Goal: Task Accomplishment & Management: Use online tool/utility

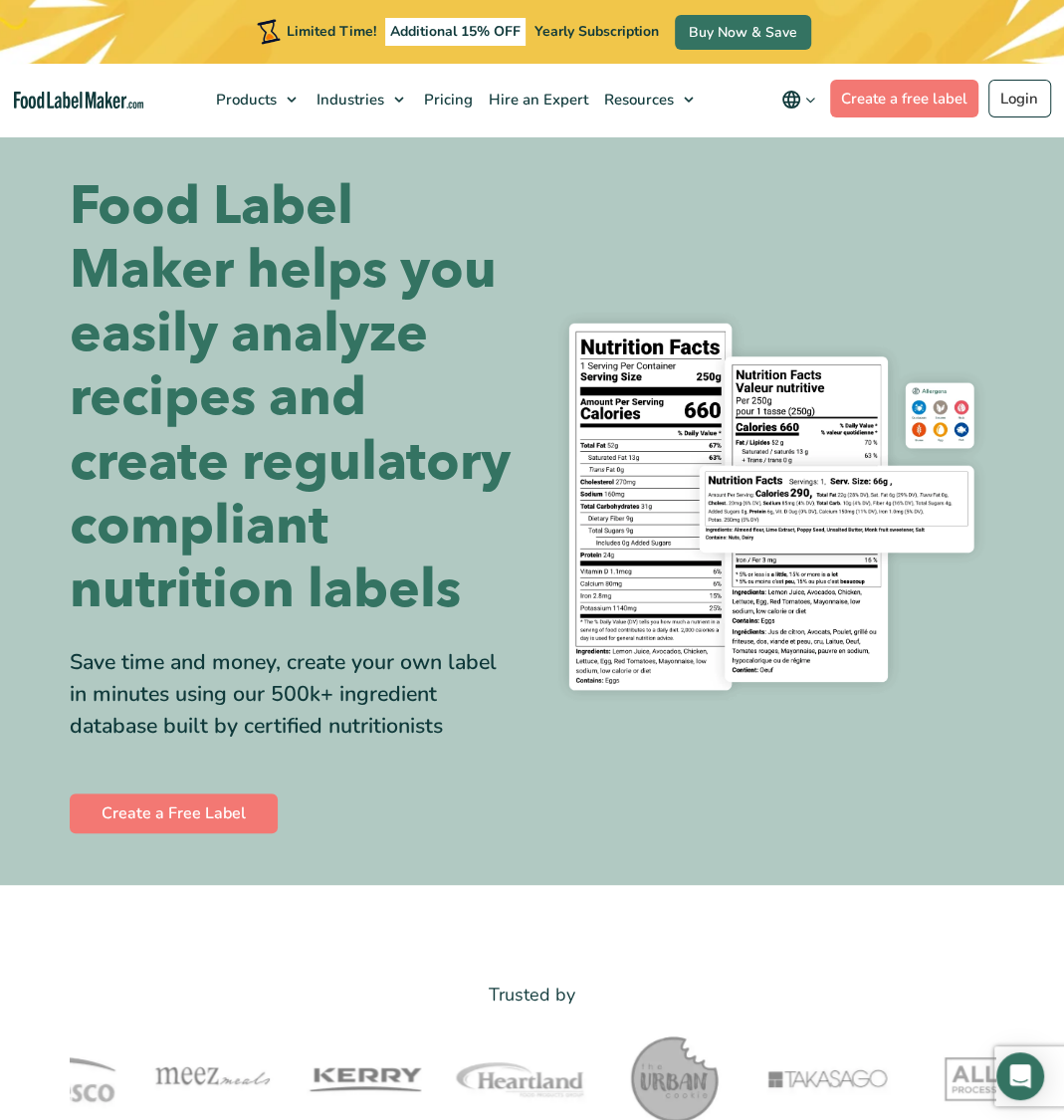
click at [756, 67] on nav "Products Food Nutrition Labelling Supplements Formulation & Labelling Industrie…" at bounding box center [532, 100] width 1064 height 73
click at [756, 88] on link "Login" at bounding box center [1019, 99] width 63 height 38
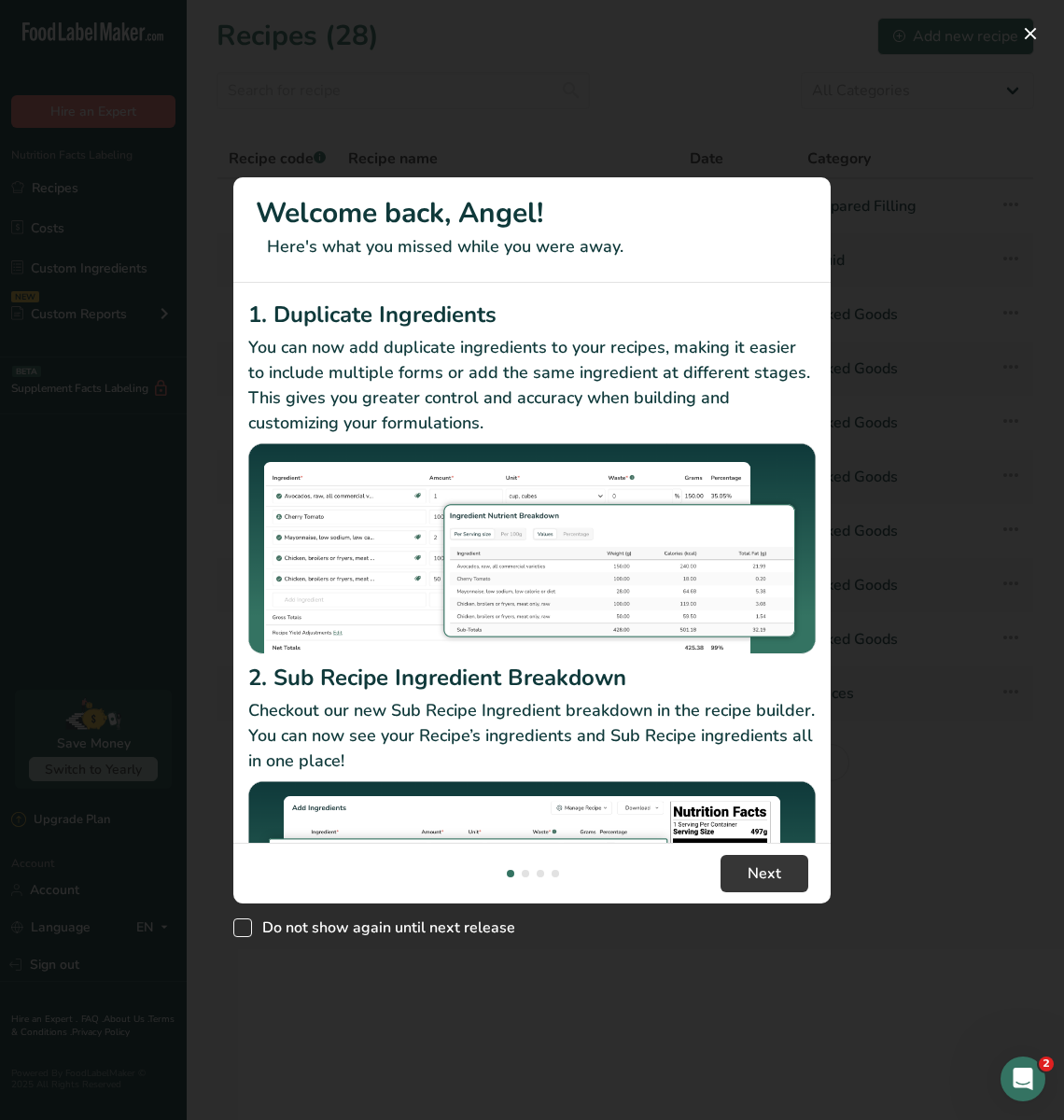
click at [242, 928] on span "New Features" at bounding box center [243, 927] width 19 height 19
click at [242, 928] on input "Do not show again until next release" at bounding box center [239, 926] width 12 height 12
checkbox input "true"
click at [777, 877] on span "Next" at bounding box center [764, 874] width 34 height 22
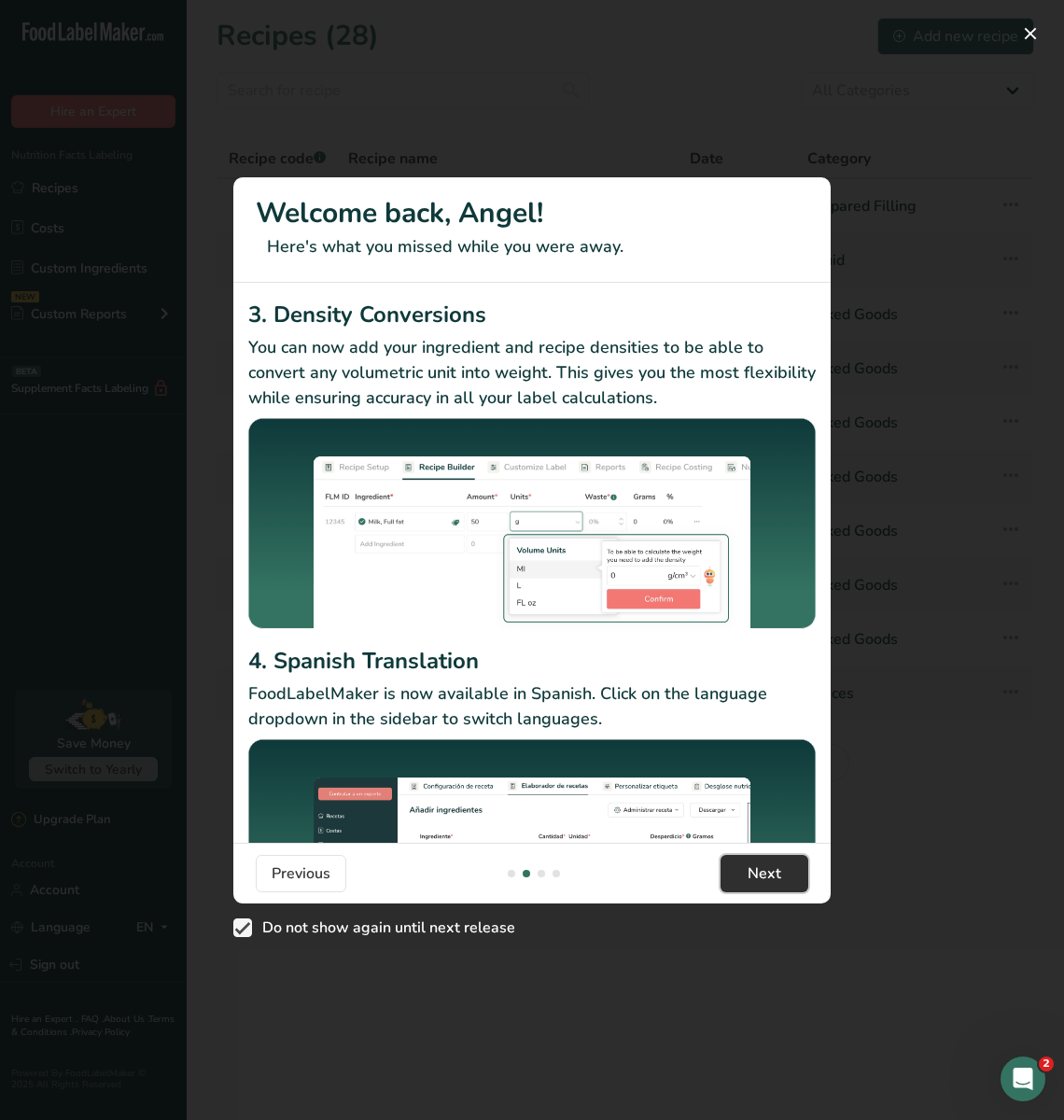
click at [777, 877] on span "Next" at bounding box center [764, 874] width 34 height 22
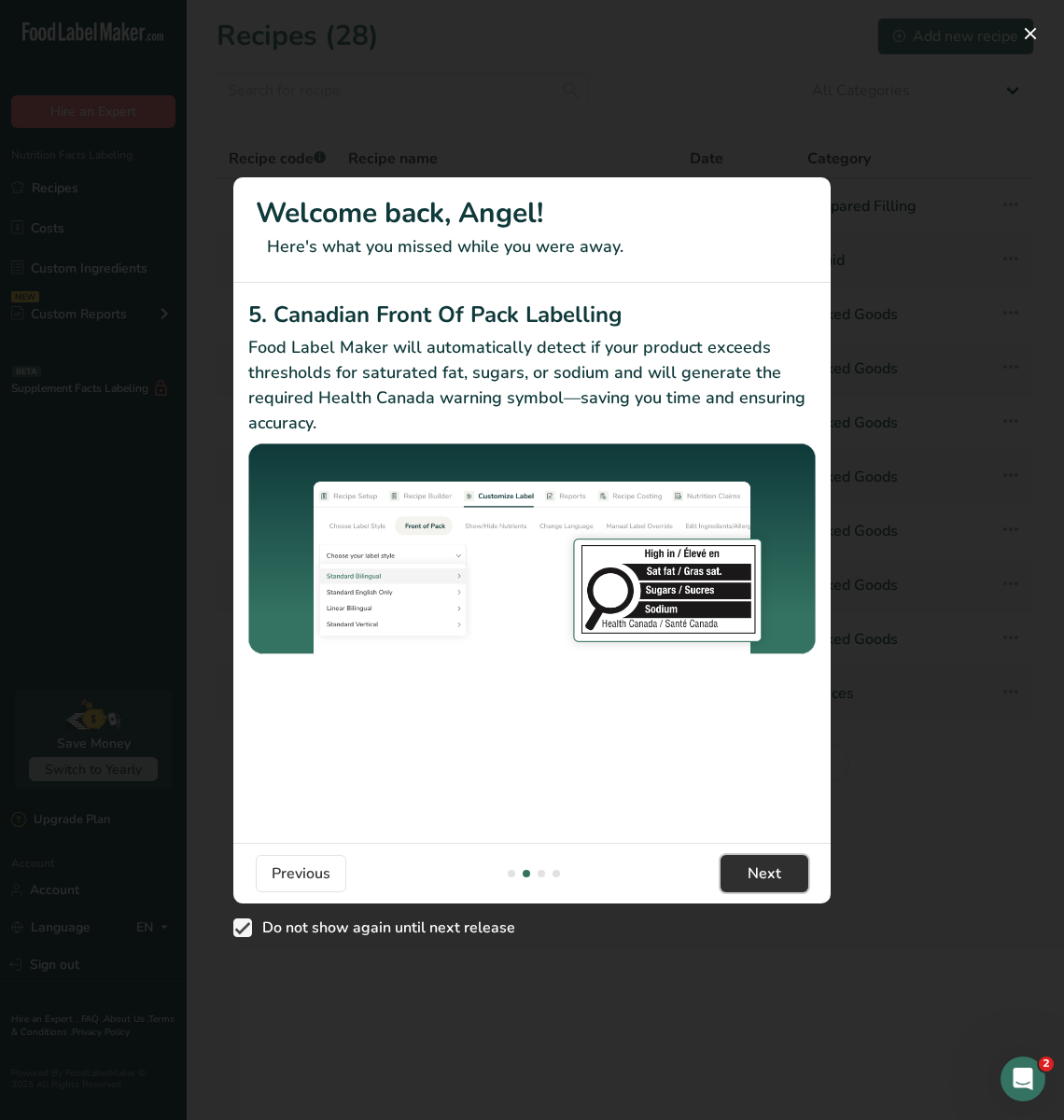
click at [777, 877] on span "Next" at bounding box center [764, 874] width 34 height 22
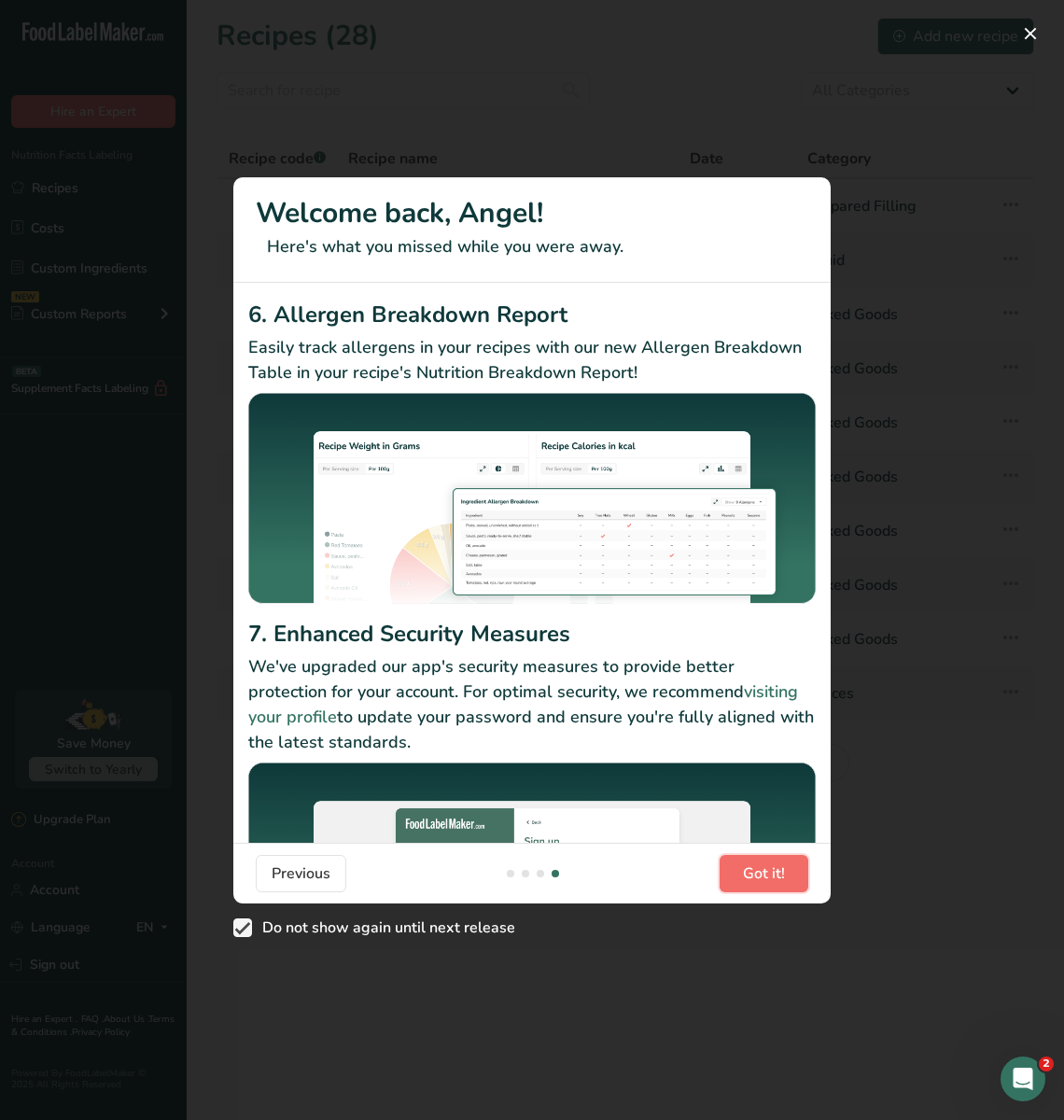
click at [777, 877] on span "Got it!" at bounding box center [763, 874] width 42 height 22
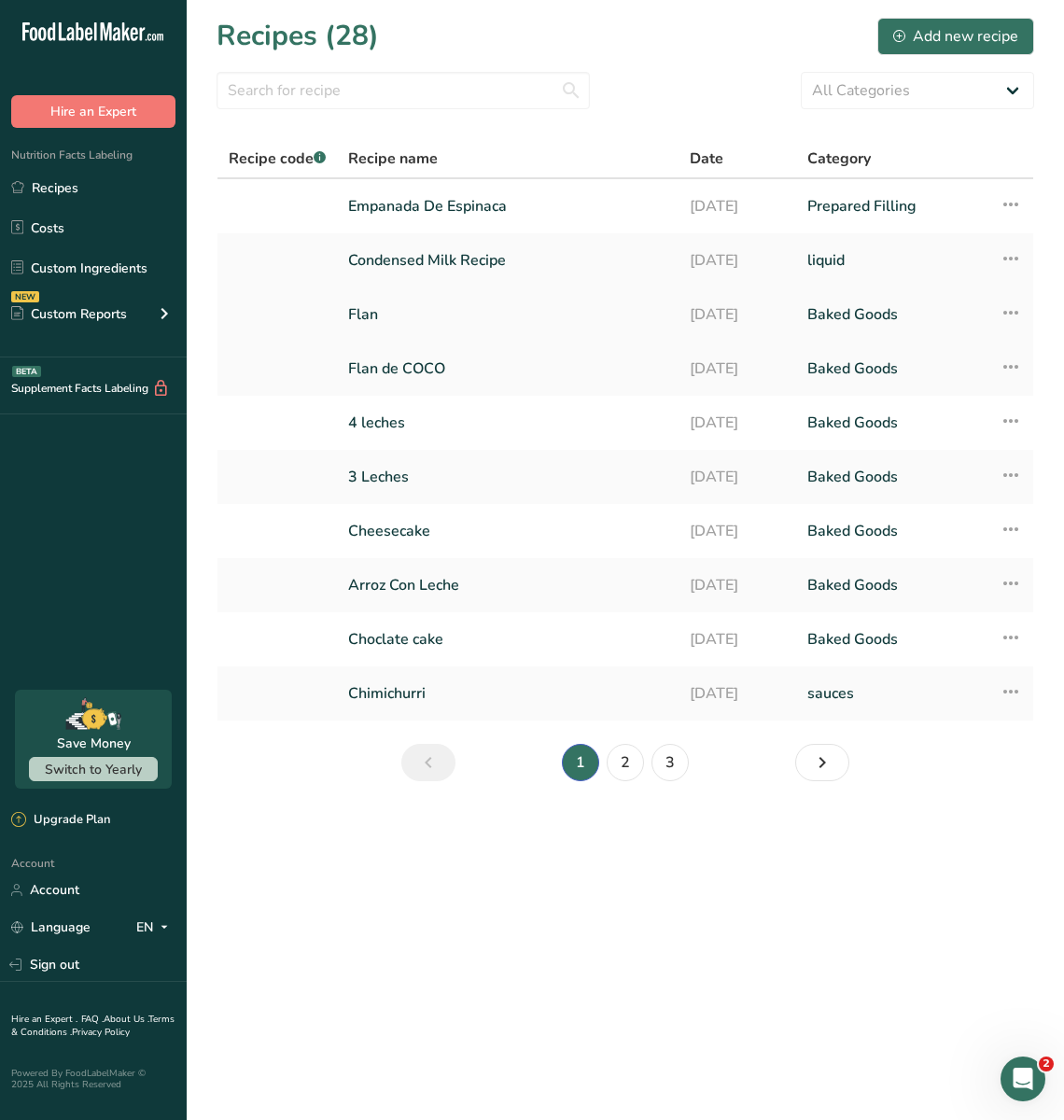
click at [446, 312] on link "Flan" at bounding box center [508, 315] width 319 height 39
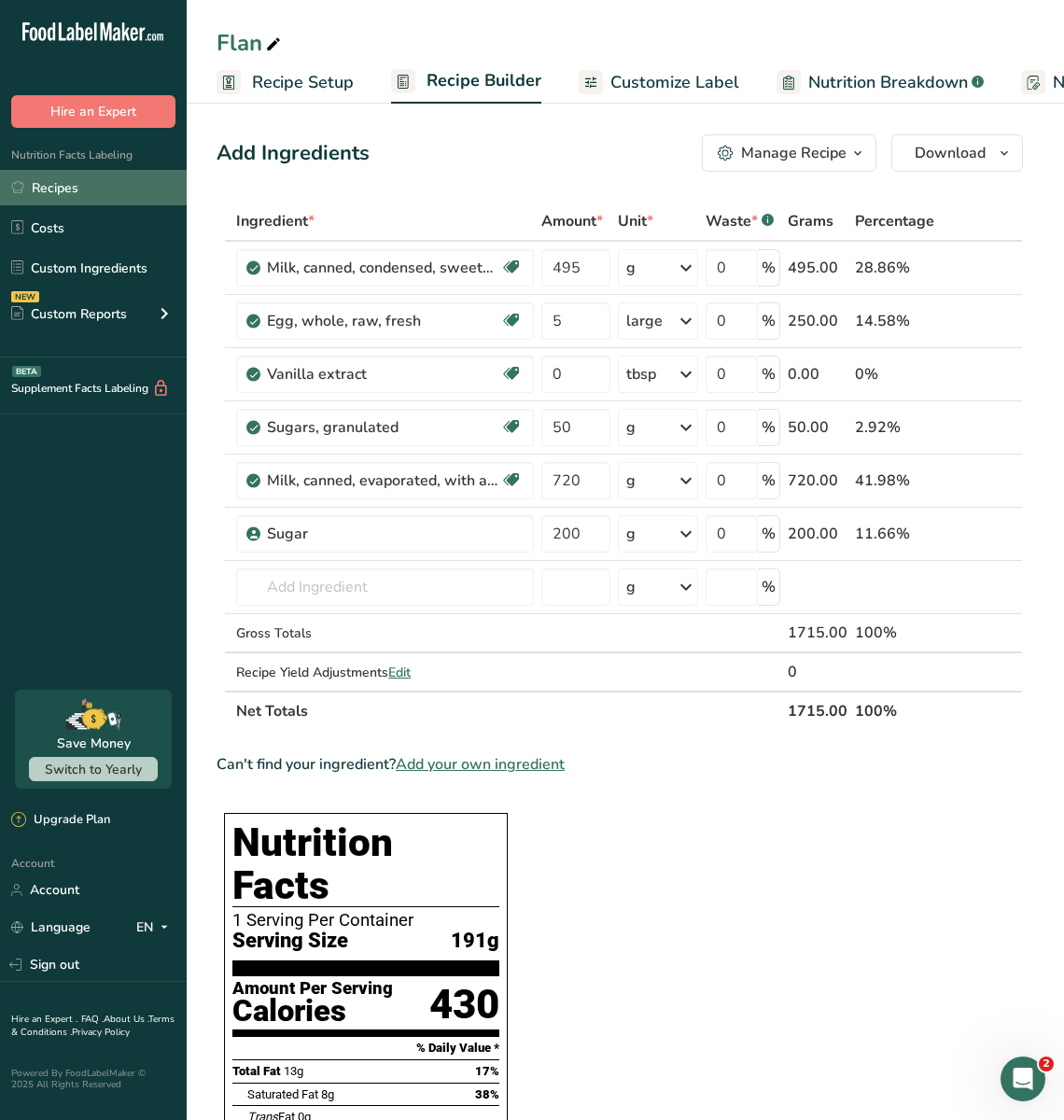
click at [81, 178] on link "Recipes" at bounding box center [93, 187] width 186 height 36
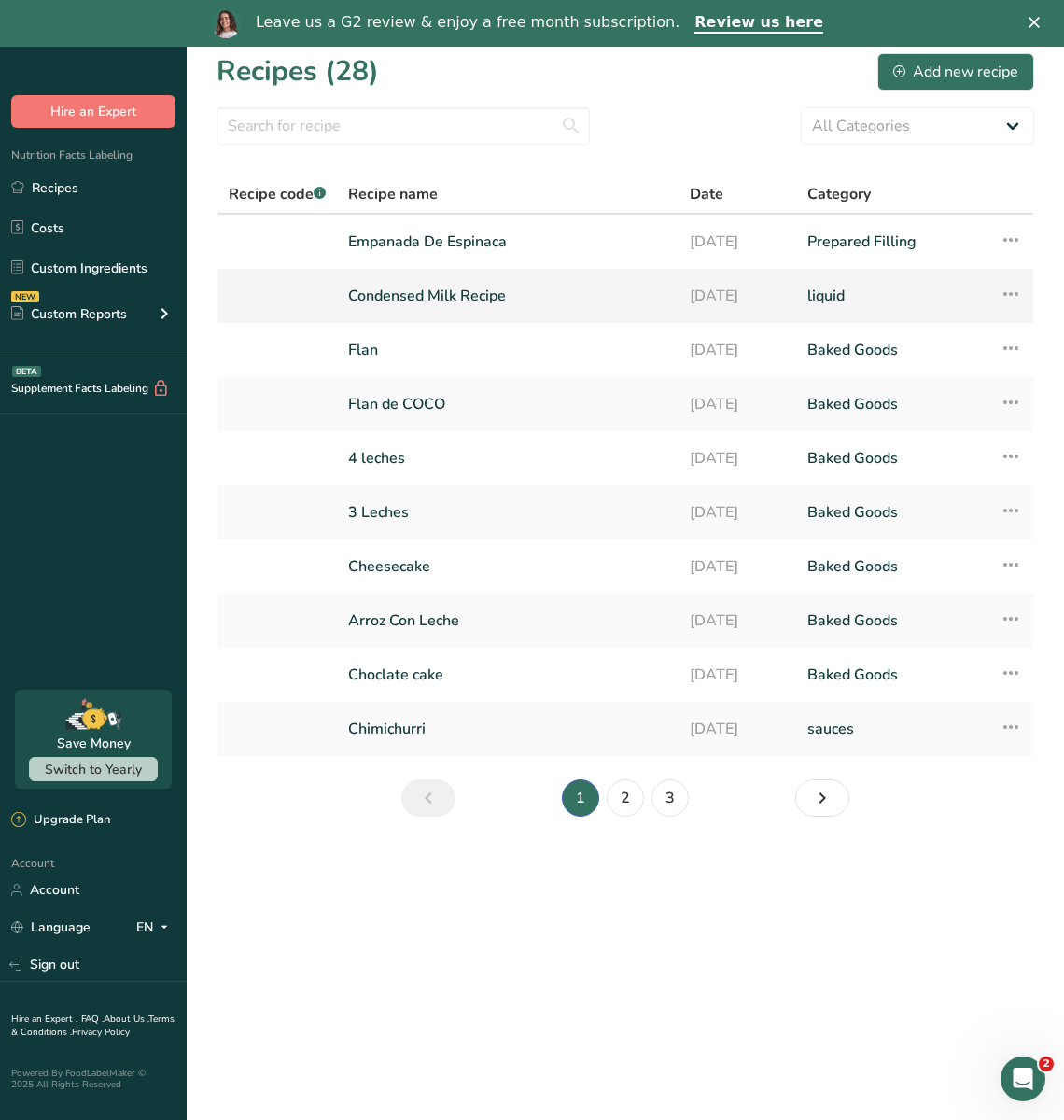
scroll to position [12, 0]
click at [942, 126] on select "All Categories Baked Goods [GEOGRAPHIC_DATA] Confectionery Cooked Meals, Salads…" at bounding box center [917, 125] width 233 height 37
click at [801, 107] on select "All Categories Baked Goods [GEOGRAPHIC_DATA] Confectionery Cooked Meals, Salads…" at bounding box center [917, 125] width 233 height 37
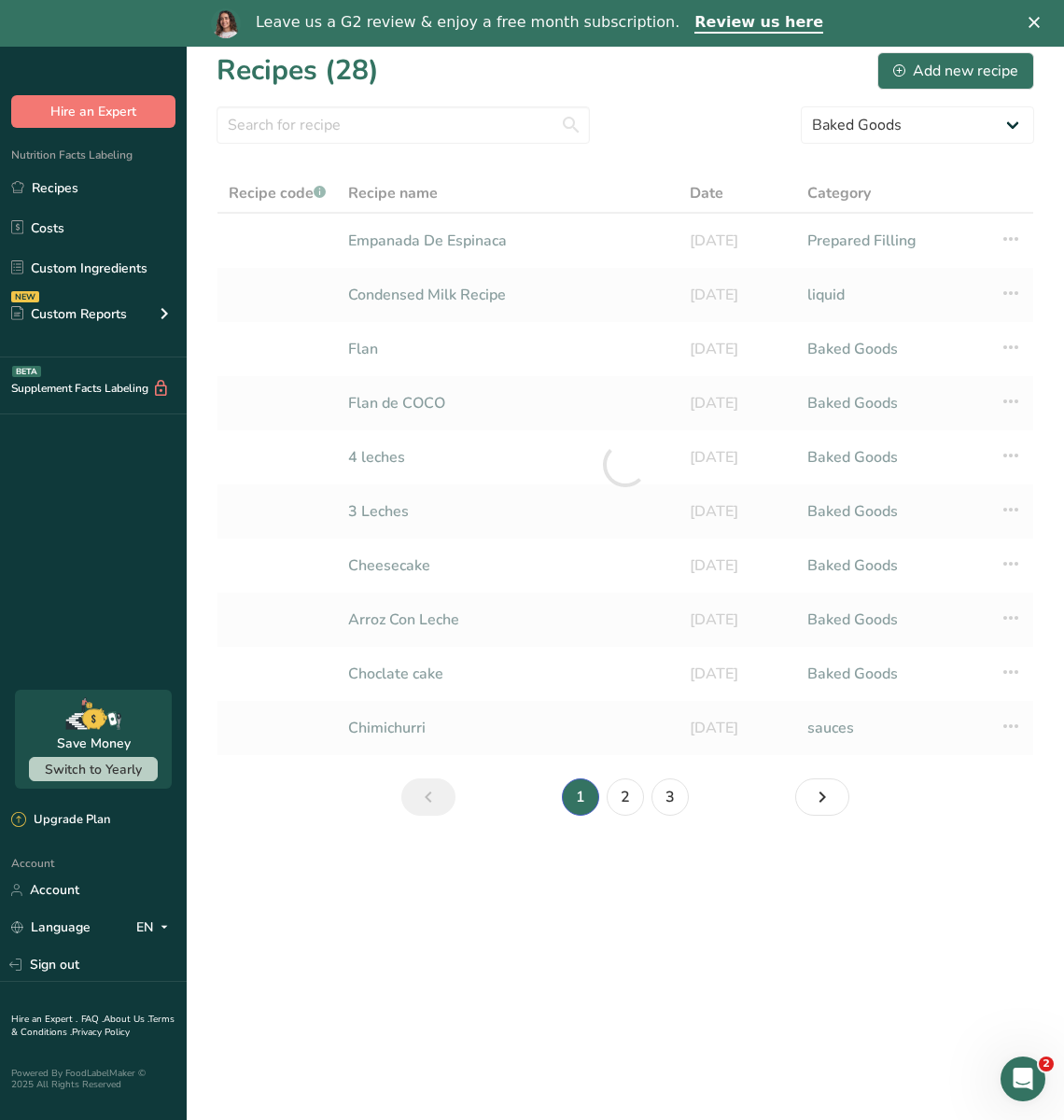
click at [1036, 23] on polygon "Close" at bounding box center [1034, 22] width 11 height 11
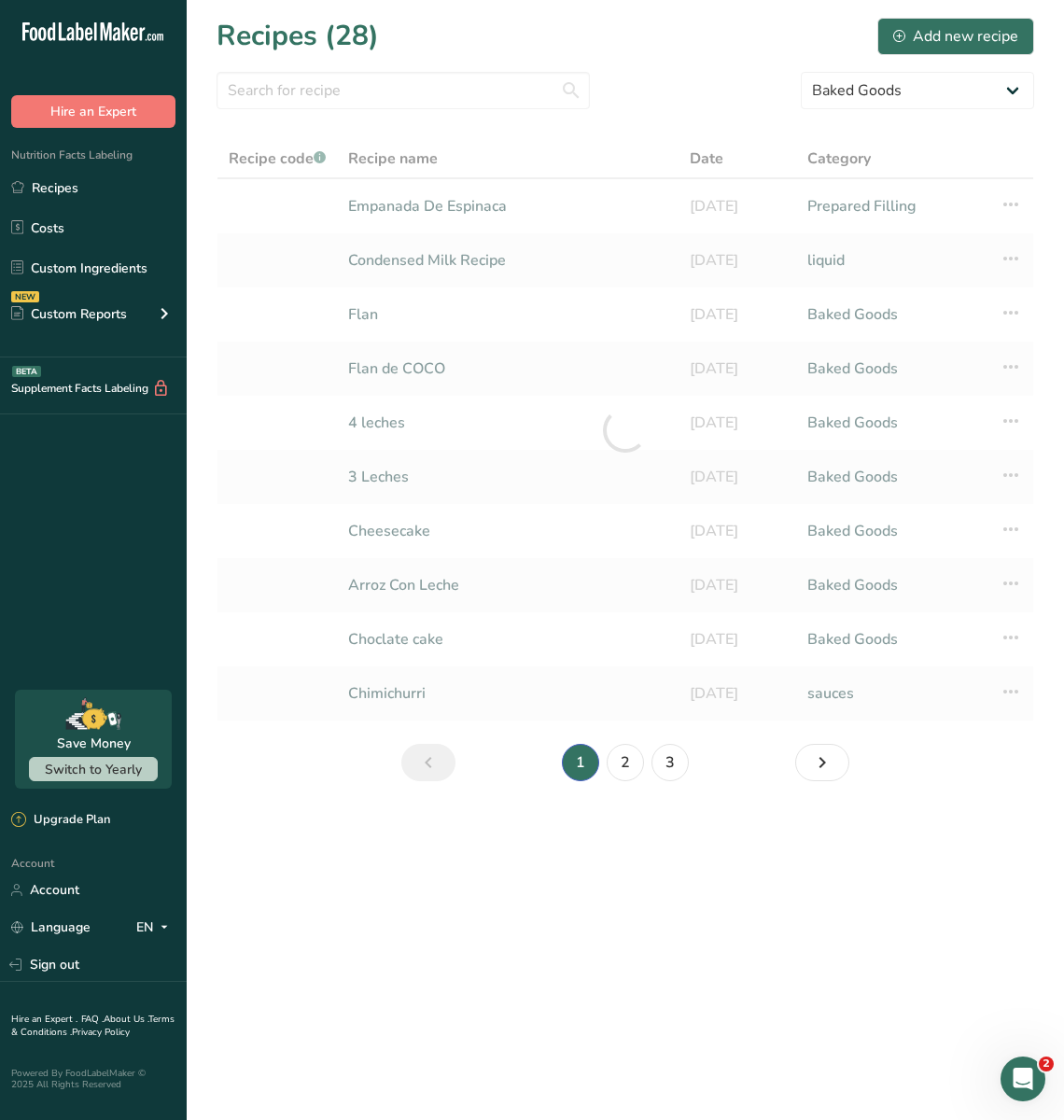
scroll to position [0, 0]
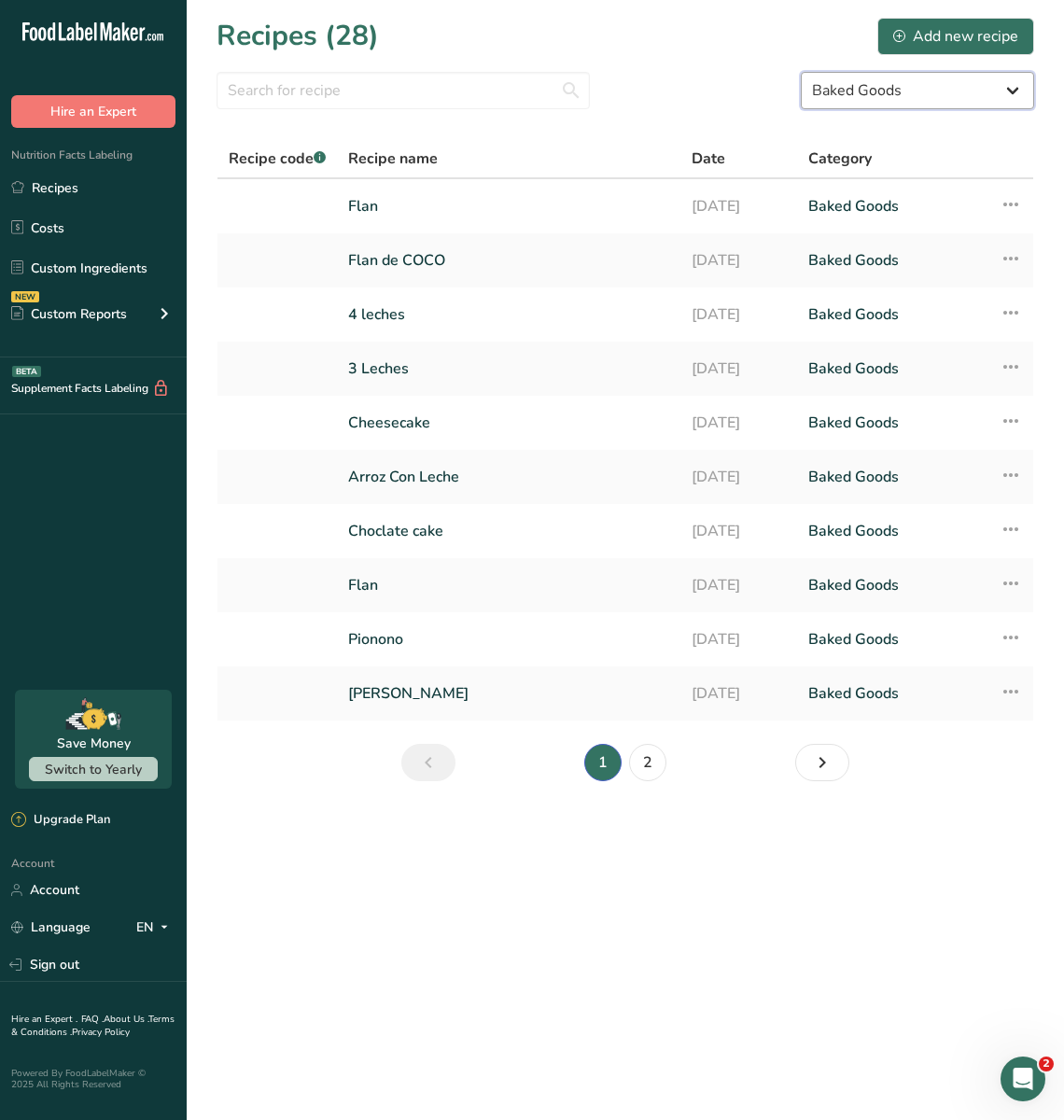
click at [939, 90] on select "All Categories Baked Goods [GEOGRAPHIC_DATA] Confectionery Cooked Meals, Salads…" at bounding box center [917, 91] width 233 height 37
click at [801, 72] on select "All Categories Baked Goods [GEOGRAPHIC_DATA] Confectionery Cooked Meals, Salads…" at bounding box center [917, 91] width 233 height 37
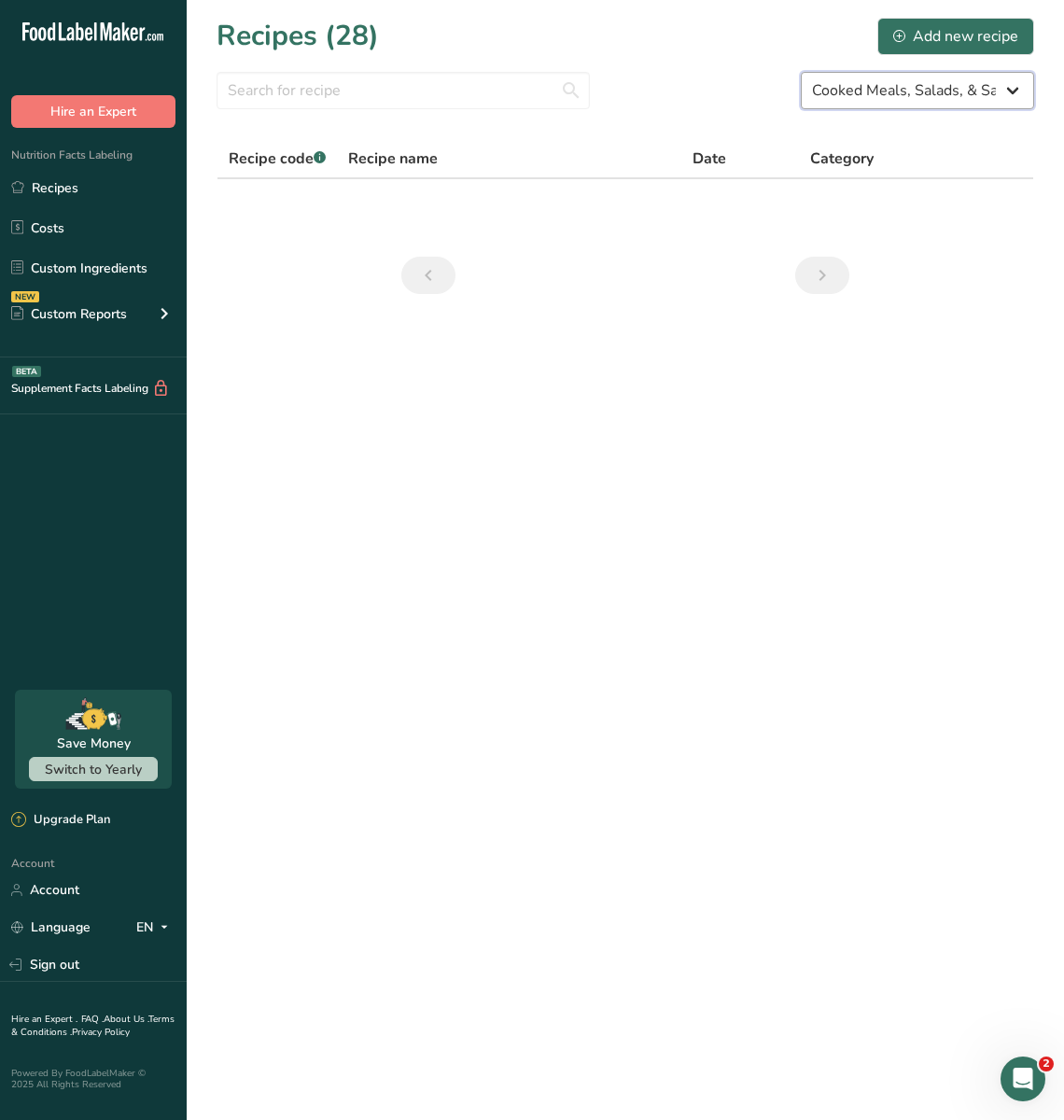
click at [914, 72] on select "All Categories Baked Goods [GEOGRAPHIC_DATA] Confectionery Cooked Meals, Salads…" at bounding box center [917, 91] width 233 height 37
select select "6"
click at [801, 72] on select "All Categories Baked Goods [GEOGRAPHIC_DATA] Confectionery Cooked Meals, Salads…" at bounding box center [917, 91] width 233 height 37
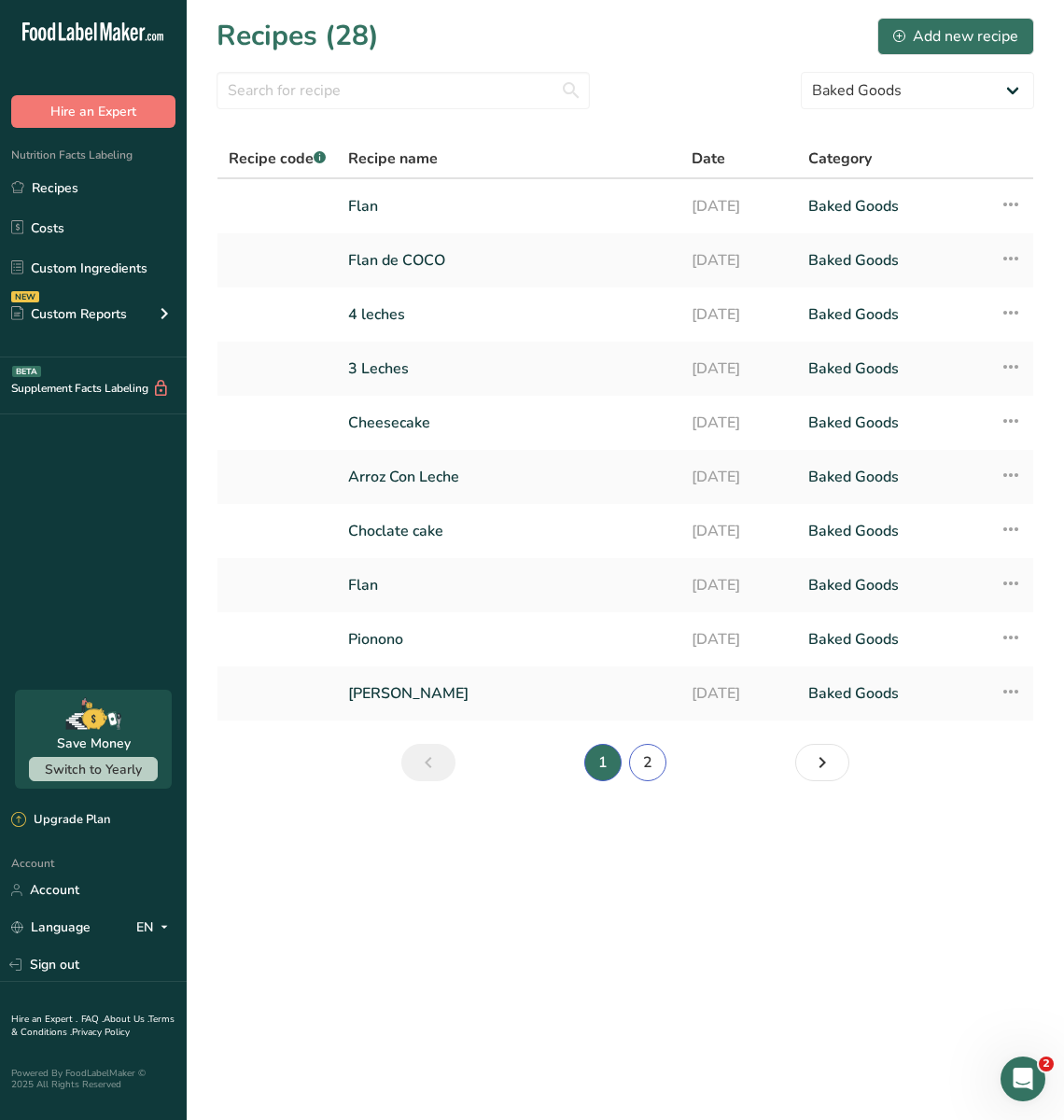
click at [656, 766] on link "2" at bounding box center [648, 762] width 37 height 37
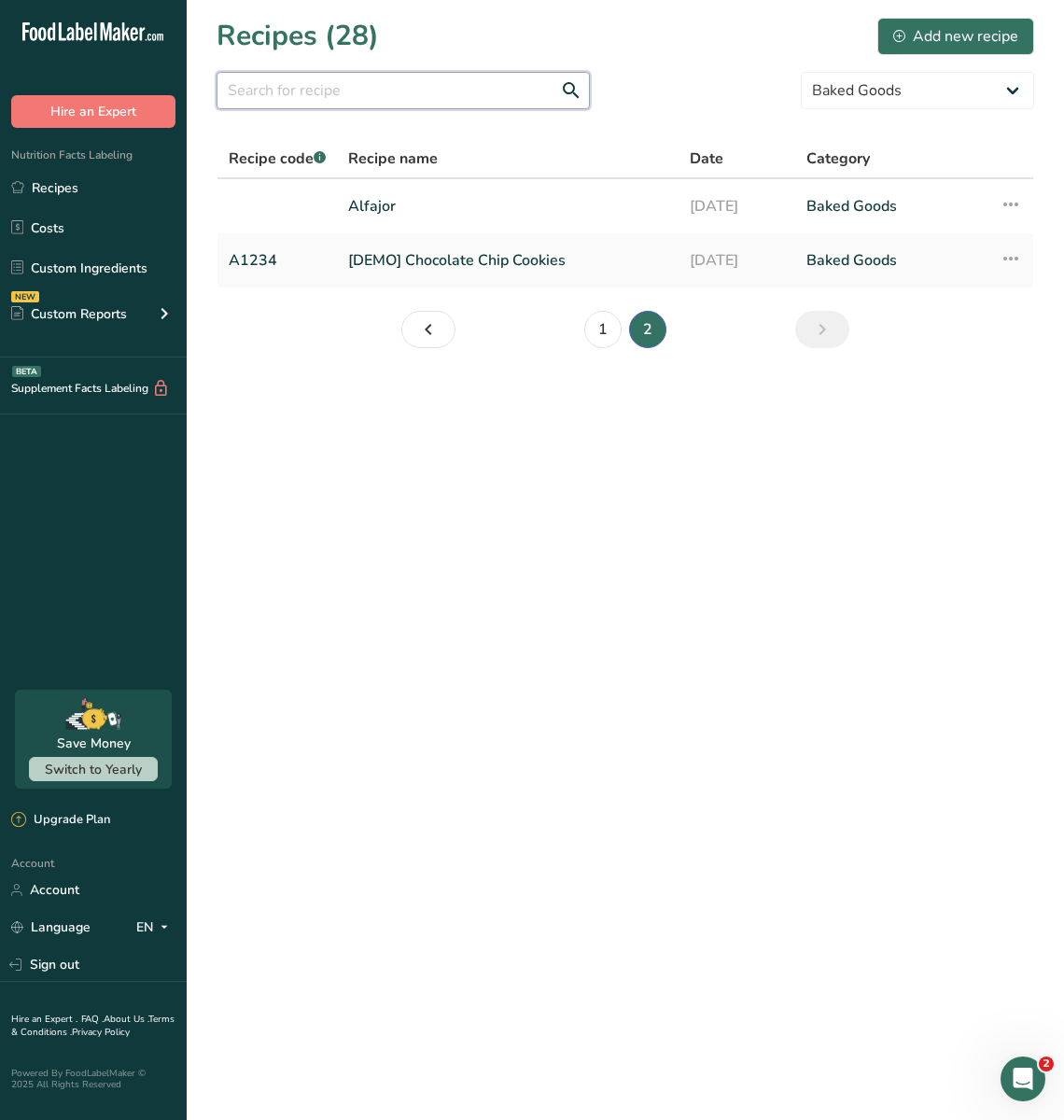
click at [423, 89] on input "text" at bounding box center [403, 91] width 374 height 37
type input "empanada"
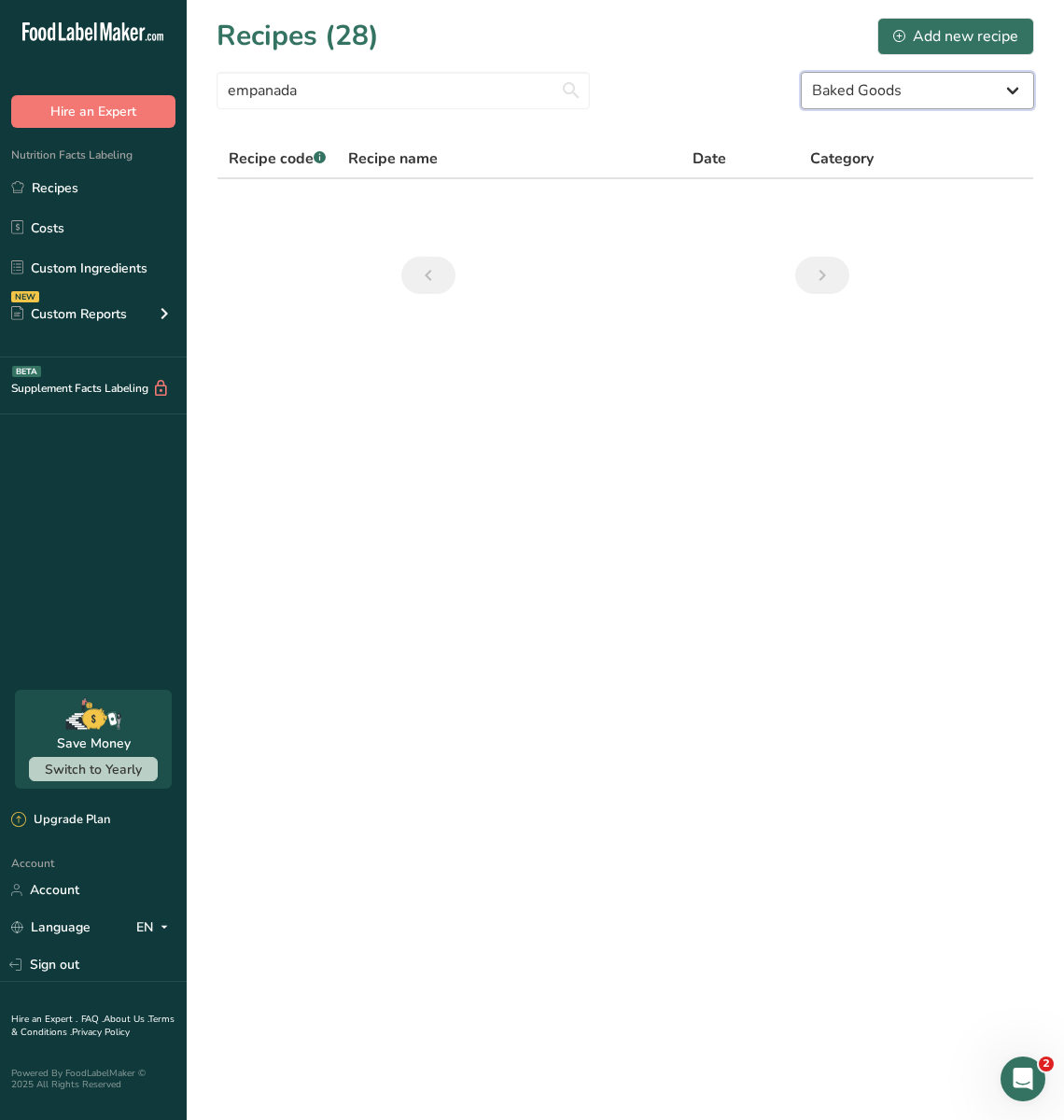
click at [855, 81] on select "All Categories Baked Goods [GEOGRAPHIC_DATA] Confectionery Cooked Meals, Salads…" at bounding box center [917, 91] width 233 height 37
select select
click at [801, 72] on select "All Categories Baked Goods [GEOGRAPHIC_DATA] Confectionery Cooked Meals, Salads…" at bounding box center [917, 91] width 233 height 37
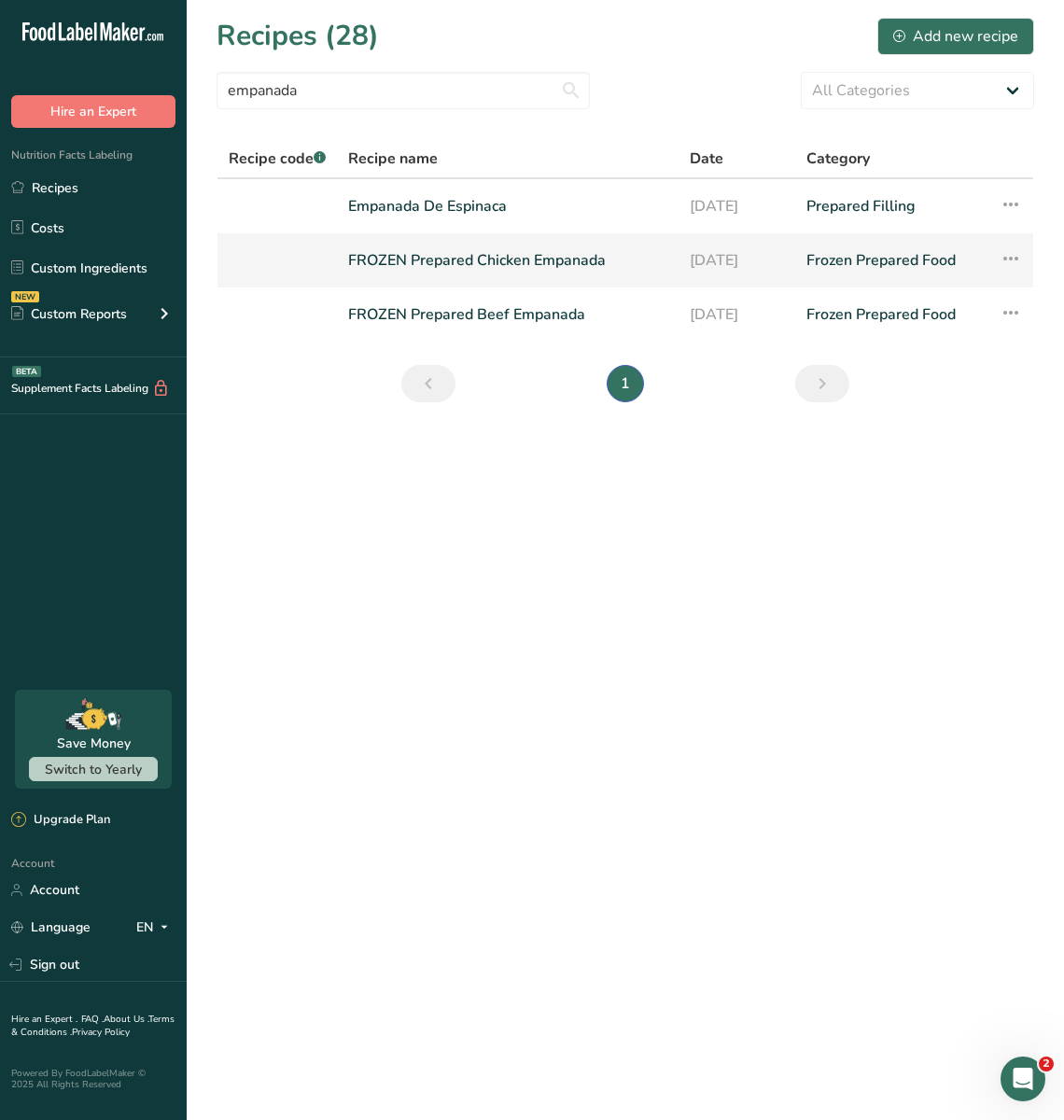
click at [482, 242] on link "FROZEN Prepared Chicken Empanada" at bounding box center [508, 260] width 319 height 39
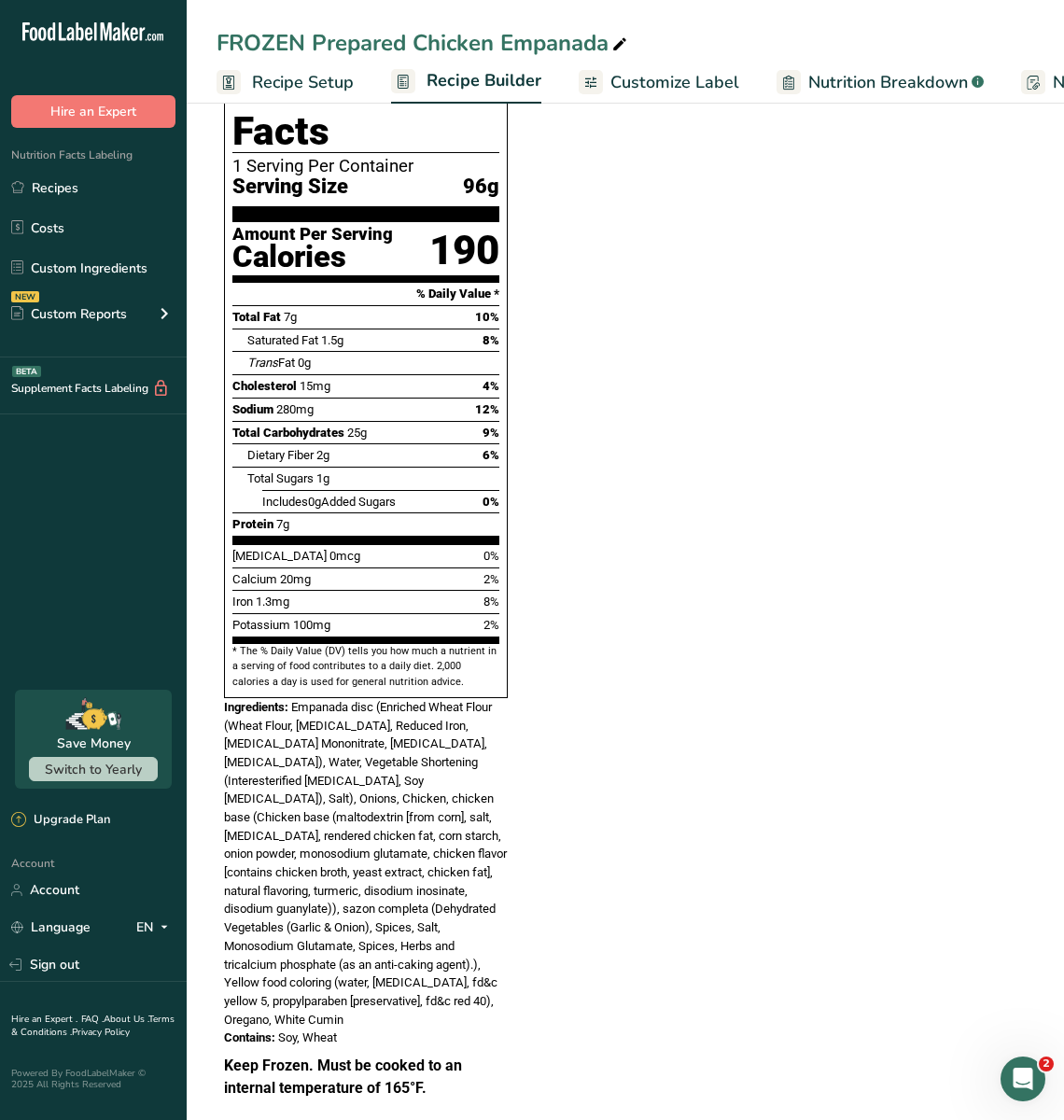
scroll to position [897, 0]
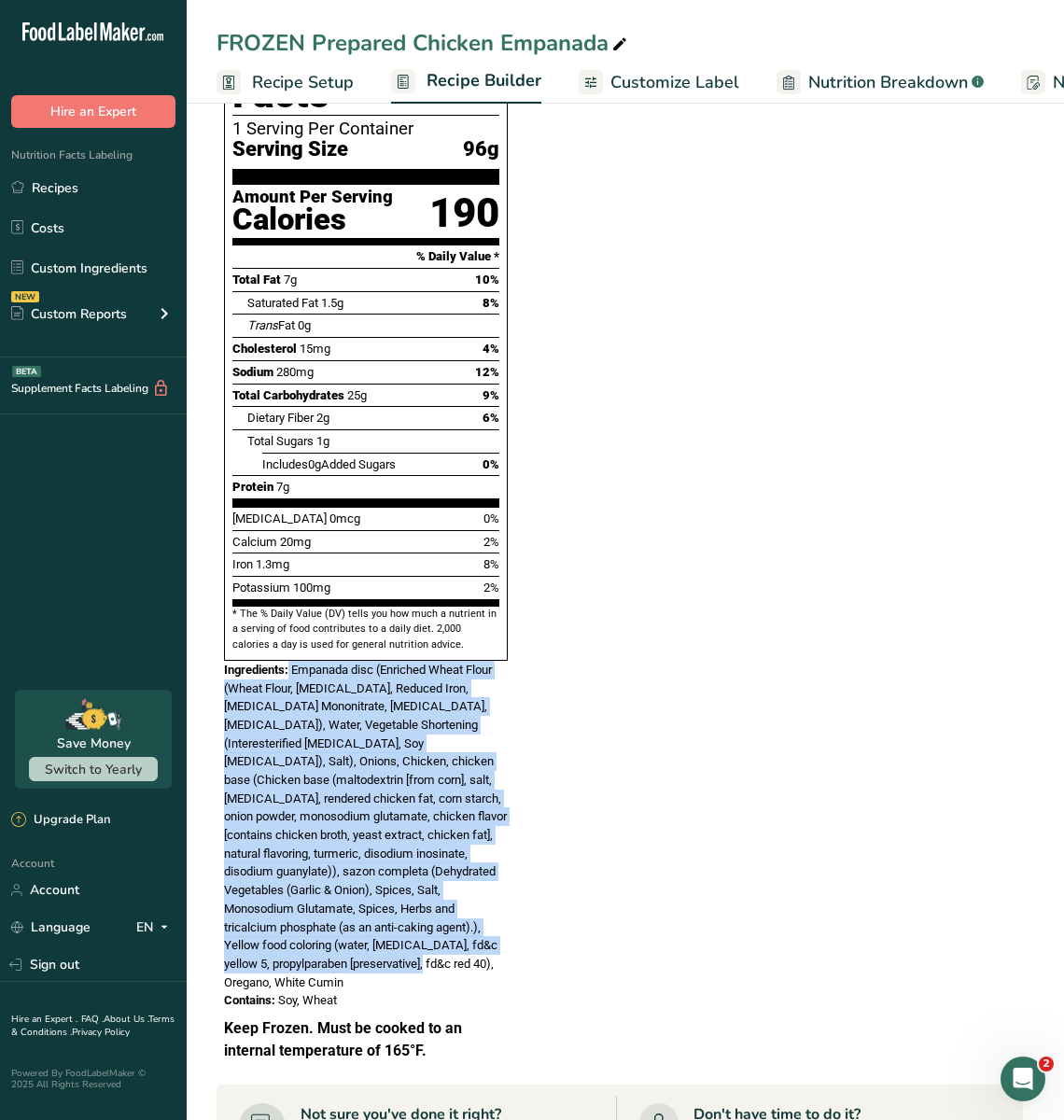
drag, startPoint x: 290, startPoint y: 625, endPoint x: 368, endPoint y: 919, distance: 304.2
click at [368, 919] on div "Ingredients: Empanada disc (Enriched Wheat Flour (Wheat Flour, [MEDICAL_DATA], …" at bounding box center [365, 825] width 284 height 331
copy div "Empanada disc (Enriched Wheat Flour (Wheat Flour, [MEDICAL_DATA], Reduced Iron,…"
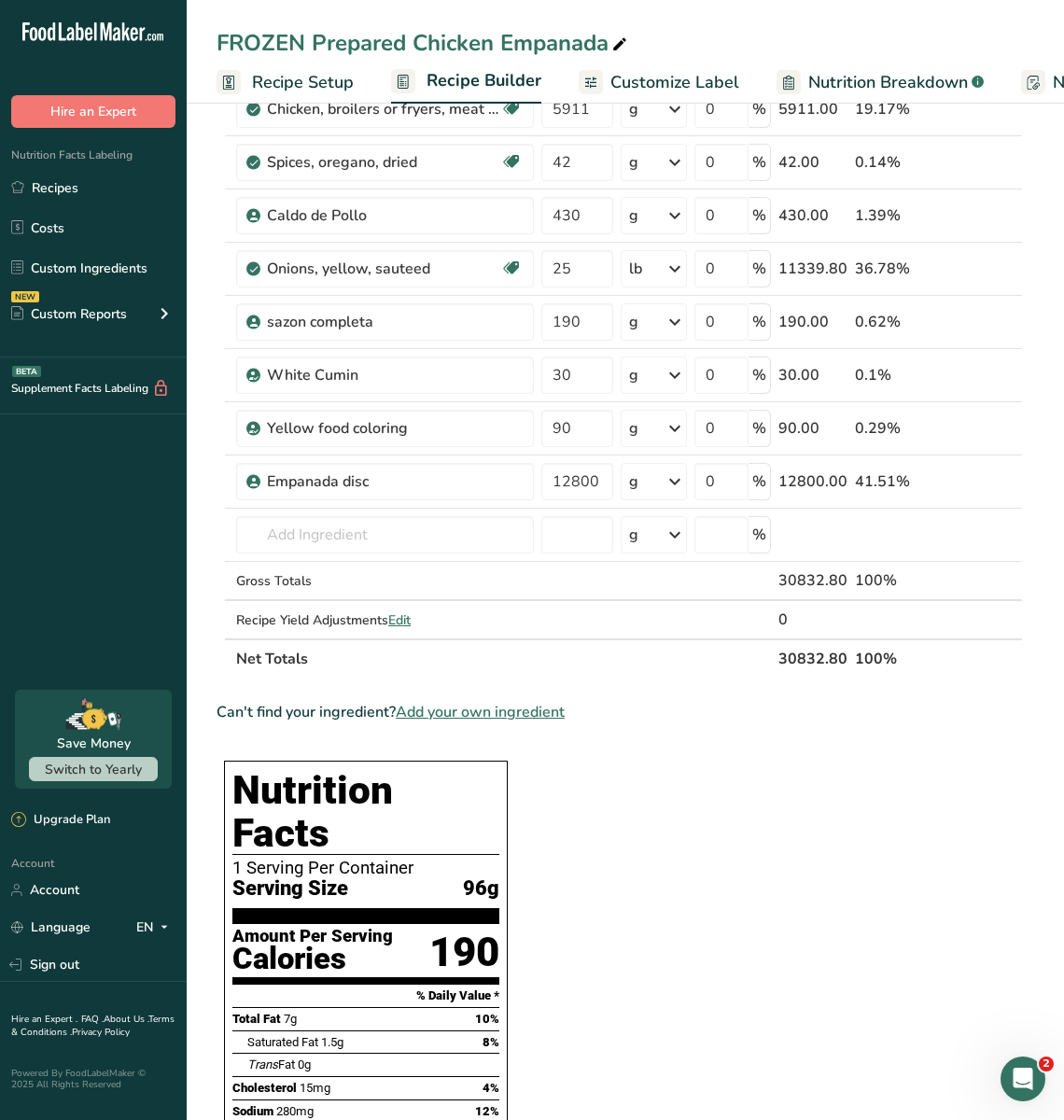
scroll to position [0, 0]
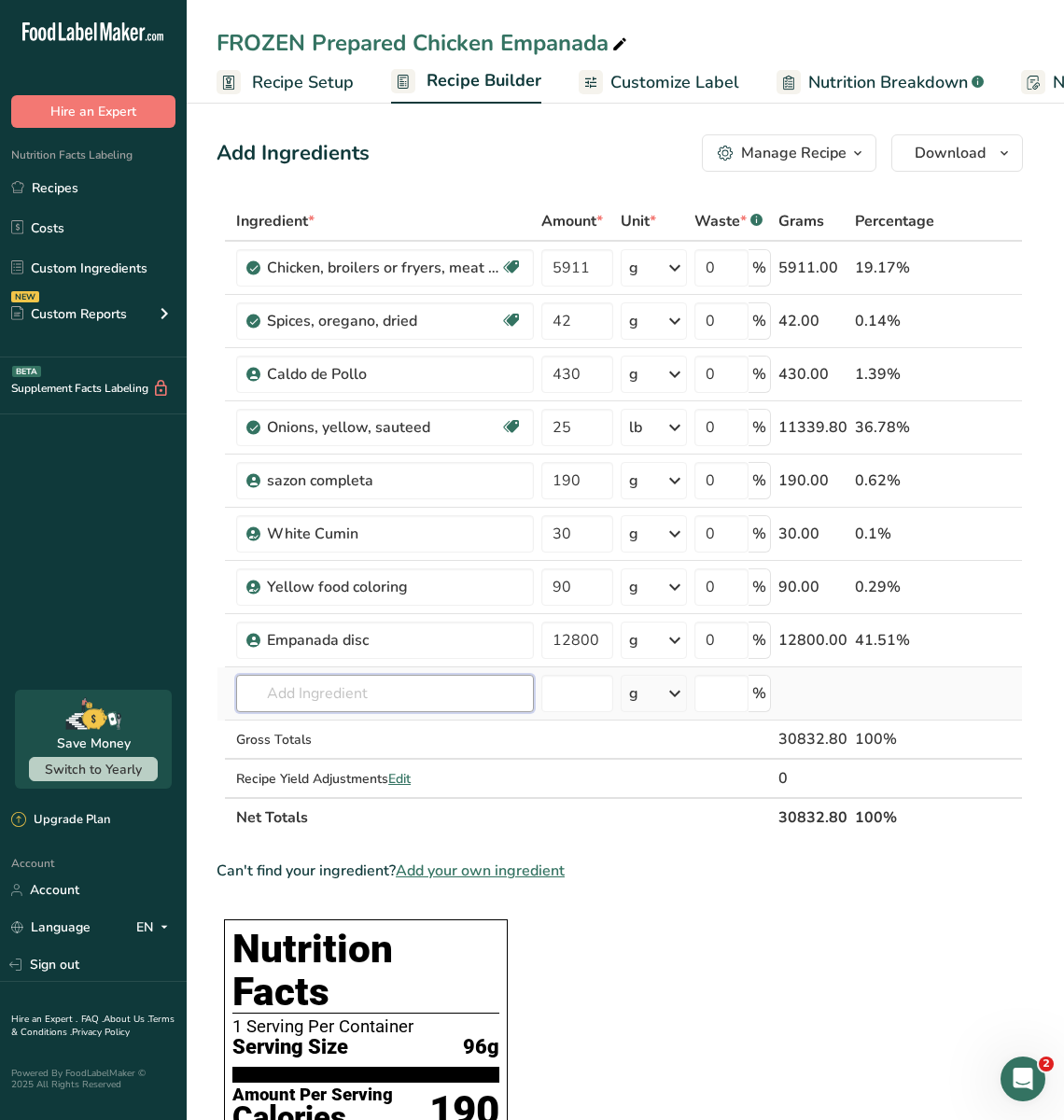
click at [426, 674] on input "text" at bounding box center [385, 693] width 298 height 37
type input "egg color"
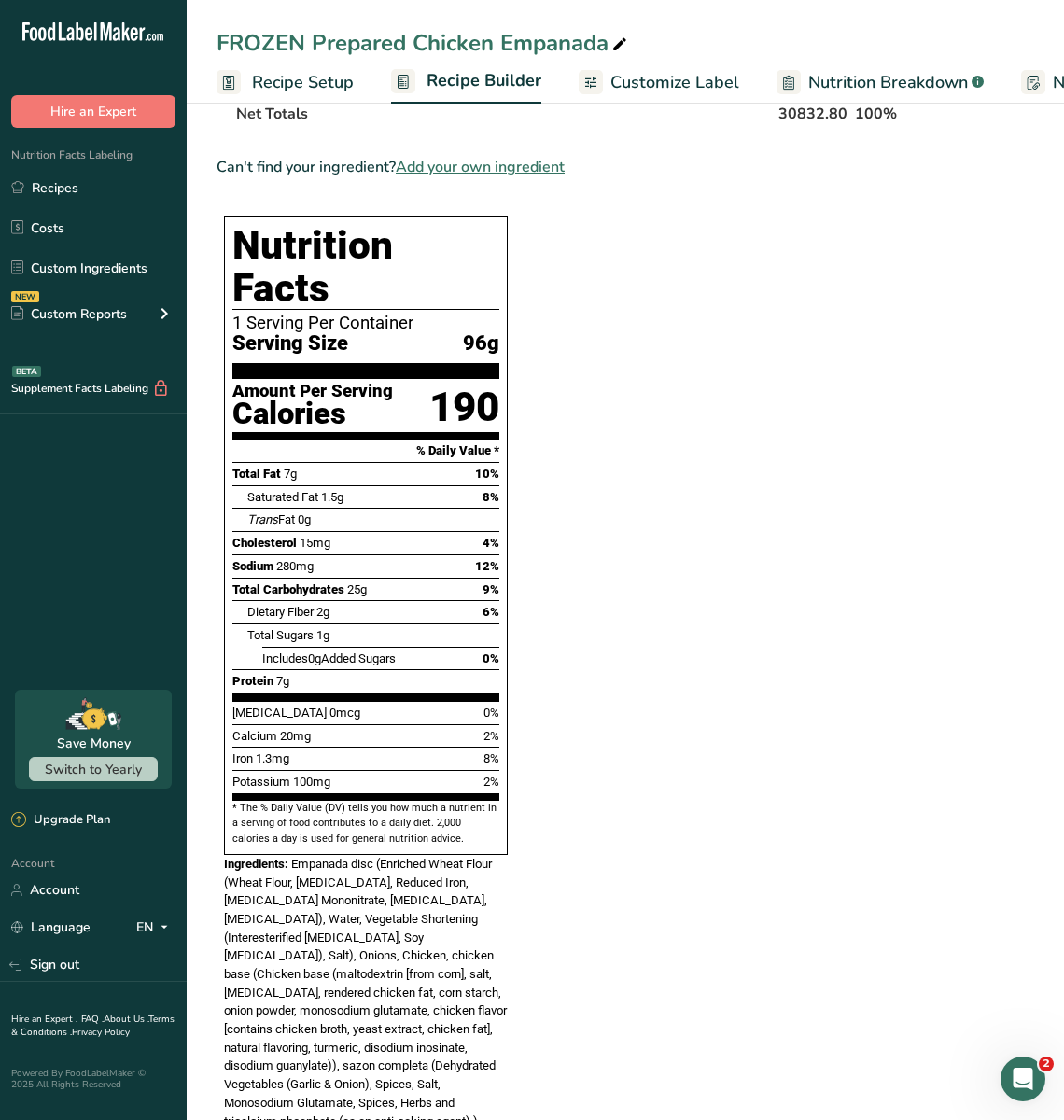
scroll to position [1384, 0]
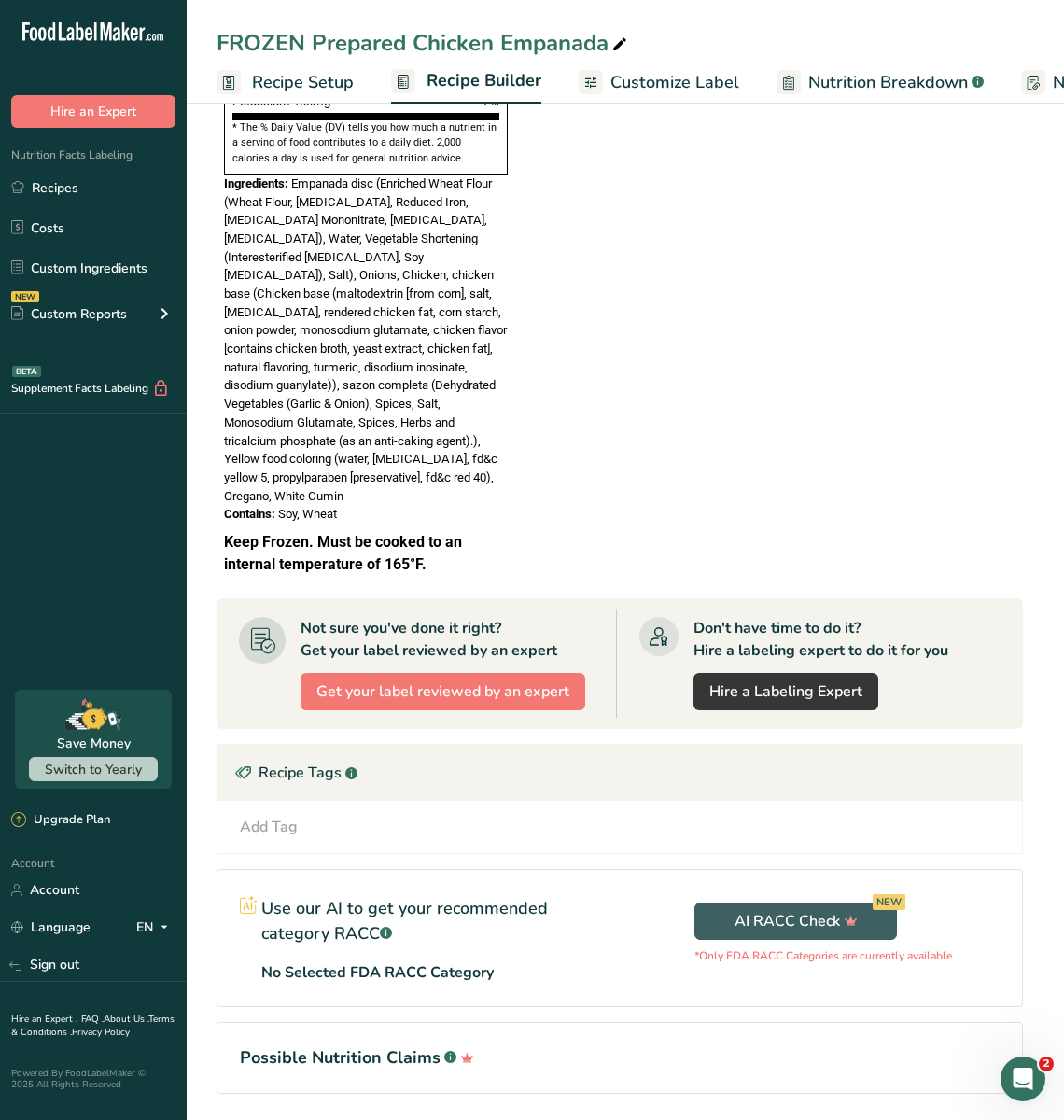
drag, startPoint x: 348, startPoint y: 455, endPoint x: 278, endPoint y: 448, distance: 70.3
click at [278, 505] on div "Contains: Soy, Wheat" at bounding box center [365, 514] width 284 height 19
copy span "Soy, Wheat"
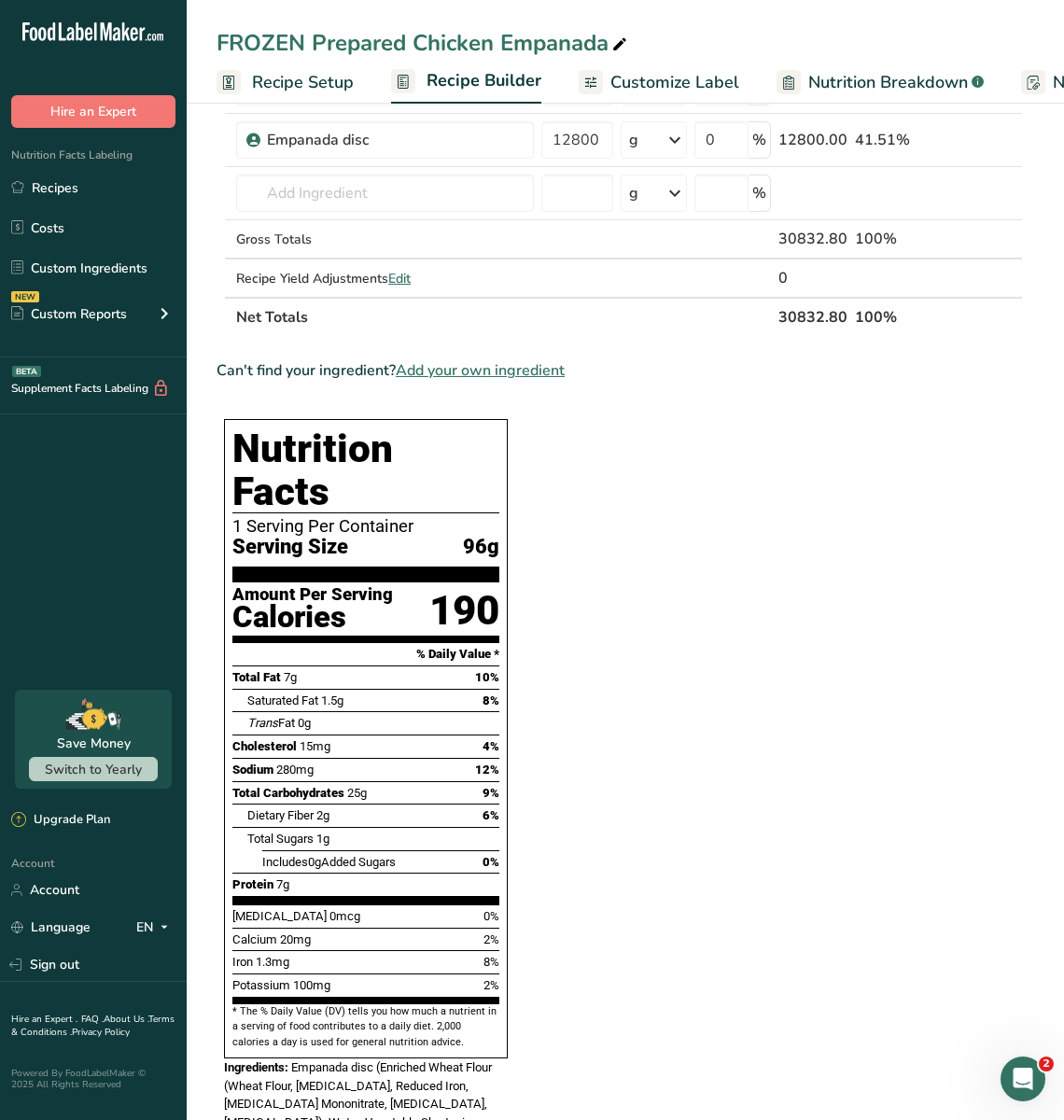
scroll to position [502, 0]
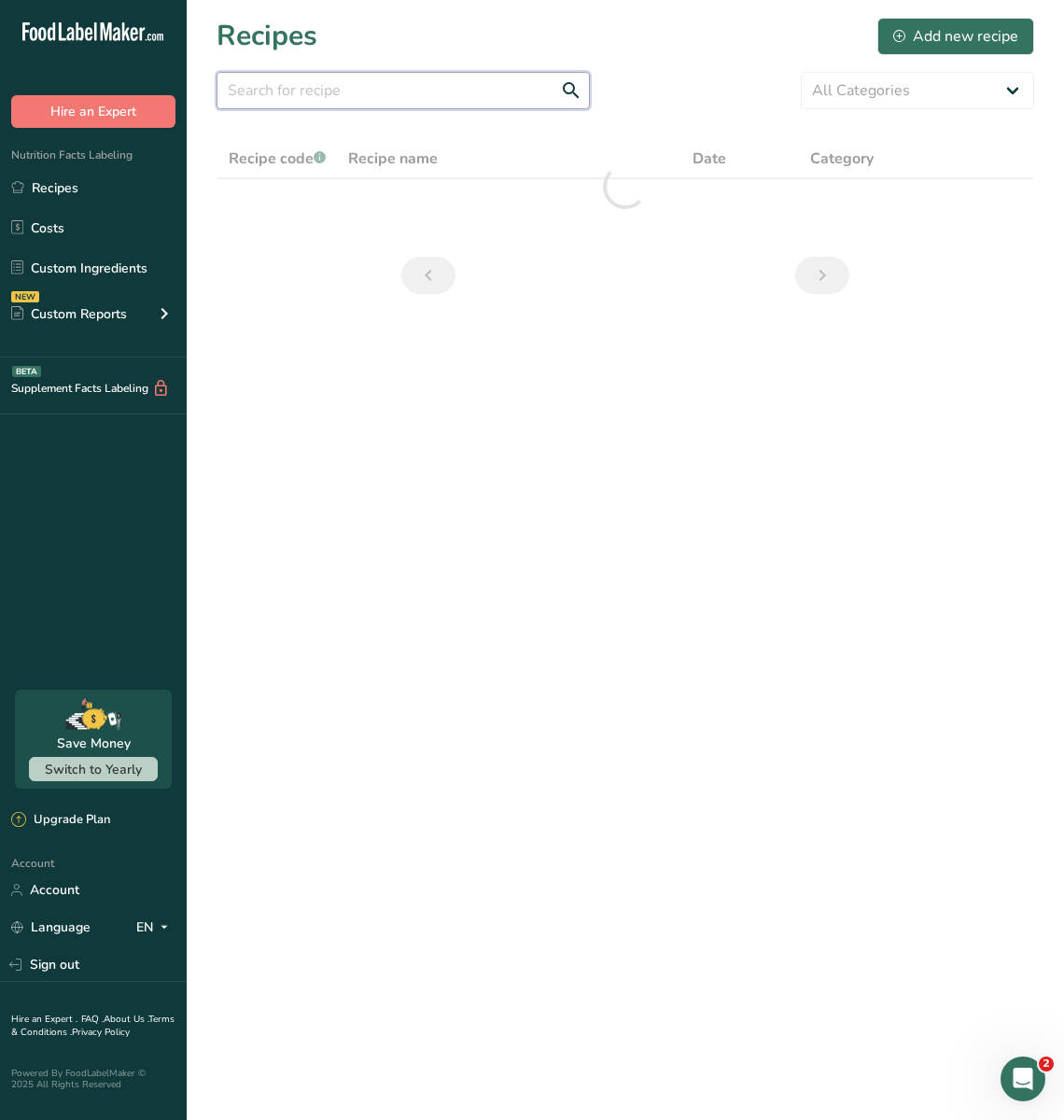
click at [402, 107] on input "text" at bounding box center [403, 91] width 374 height 37
type input "empanada"
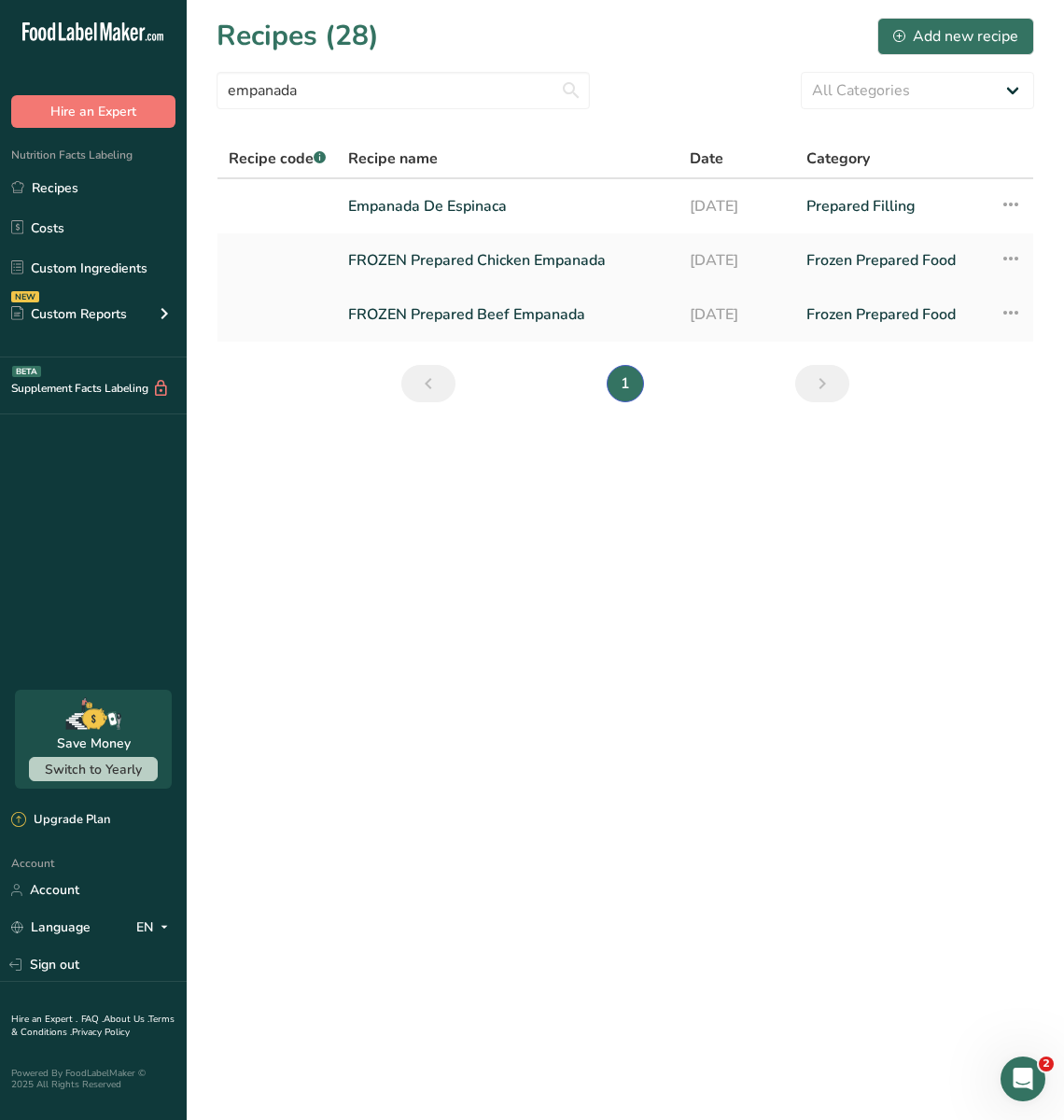
click at [547, 295] on link "FROZEN Prepared Beef Empanada" at bounding box center [508, 315] width 319 height 39
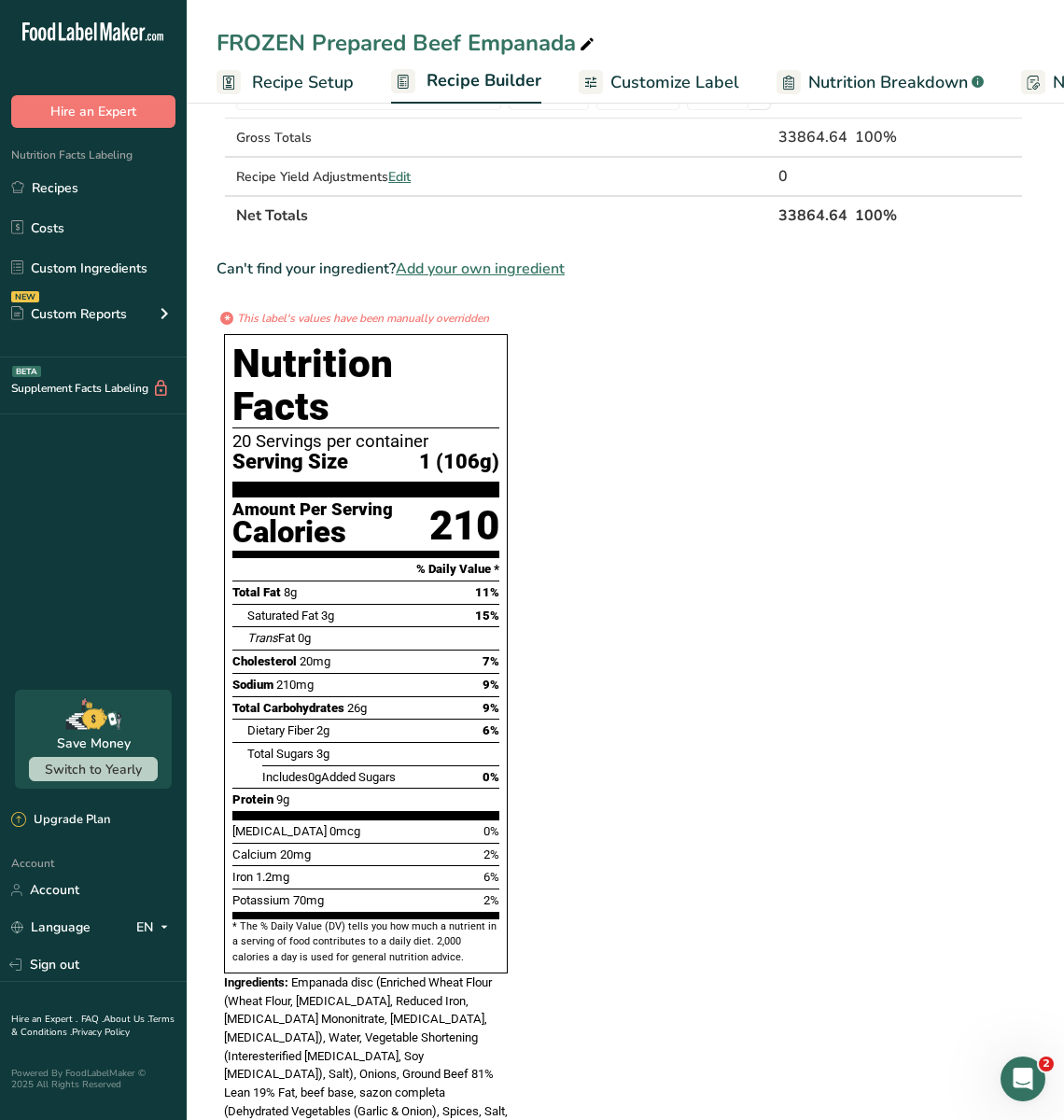
scroll to position [1273, 0]
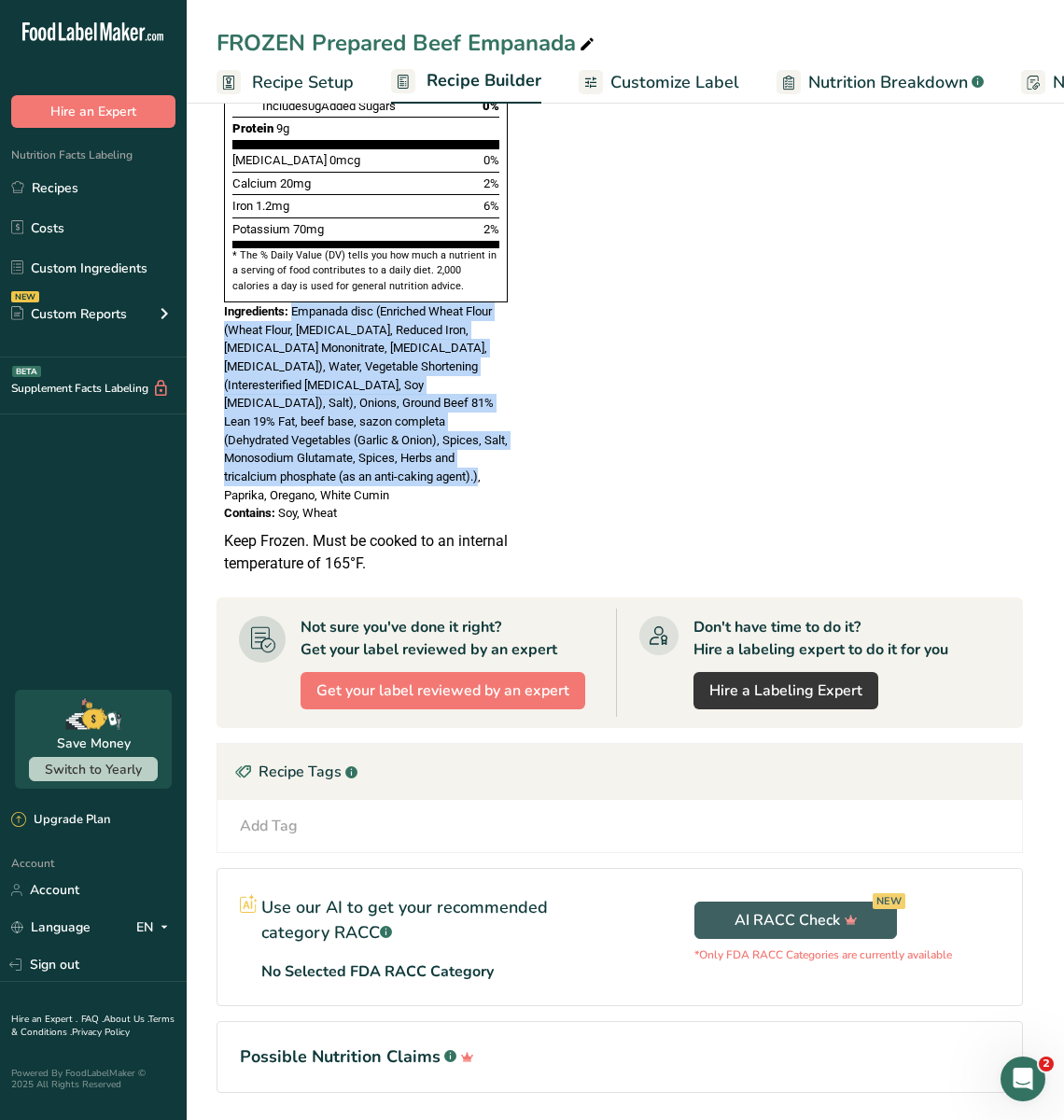
drag, startPoint x: 294, startPoint y: 273, endPoint x: 404, endPoint y: 437, distance: 197.5
click at [404, 437] on div "Ingredients: Empanada disc (Enriched Wheat Flour (Wheat Flour, [MEDICAL_DATA], …" at bounding box center [365, 404] width 284 height 202
copy span "Empanada disc (Enriched Wheat Flour (Wheat Flour, [MEDICAL_DATA], Reduced Iron,…"
drag, startPoint x: 364, startPoint y: 457, endPoint x: 278, endPoint y: 452, distance: 86.1
click at [278, 504] on div "Contains: Soy, Wheat" at bounding box center [365, 513] width 284 height 19
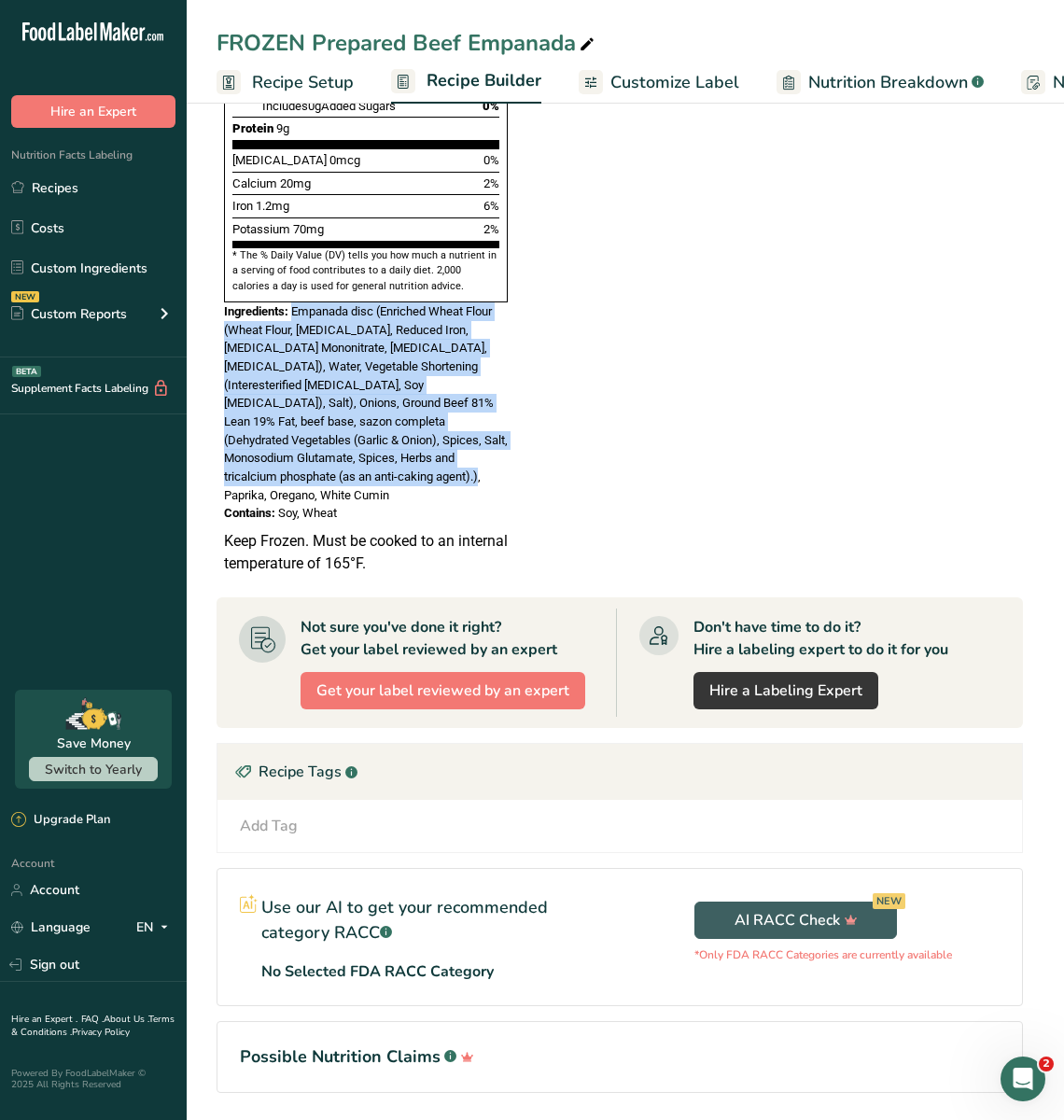
copy span "Soy, Wheat"
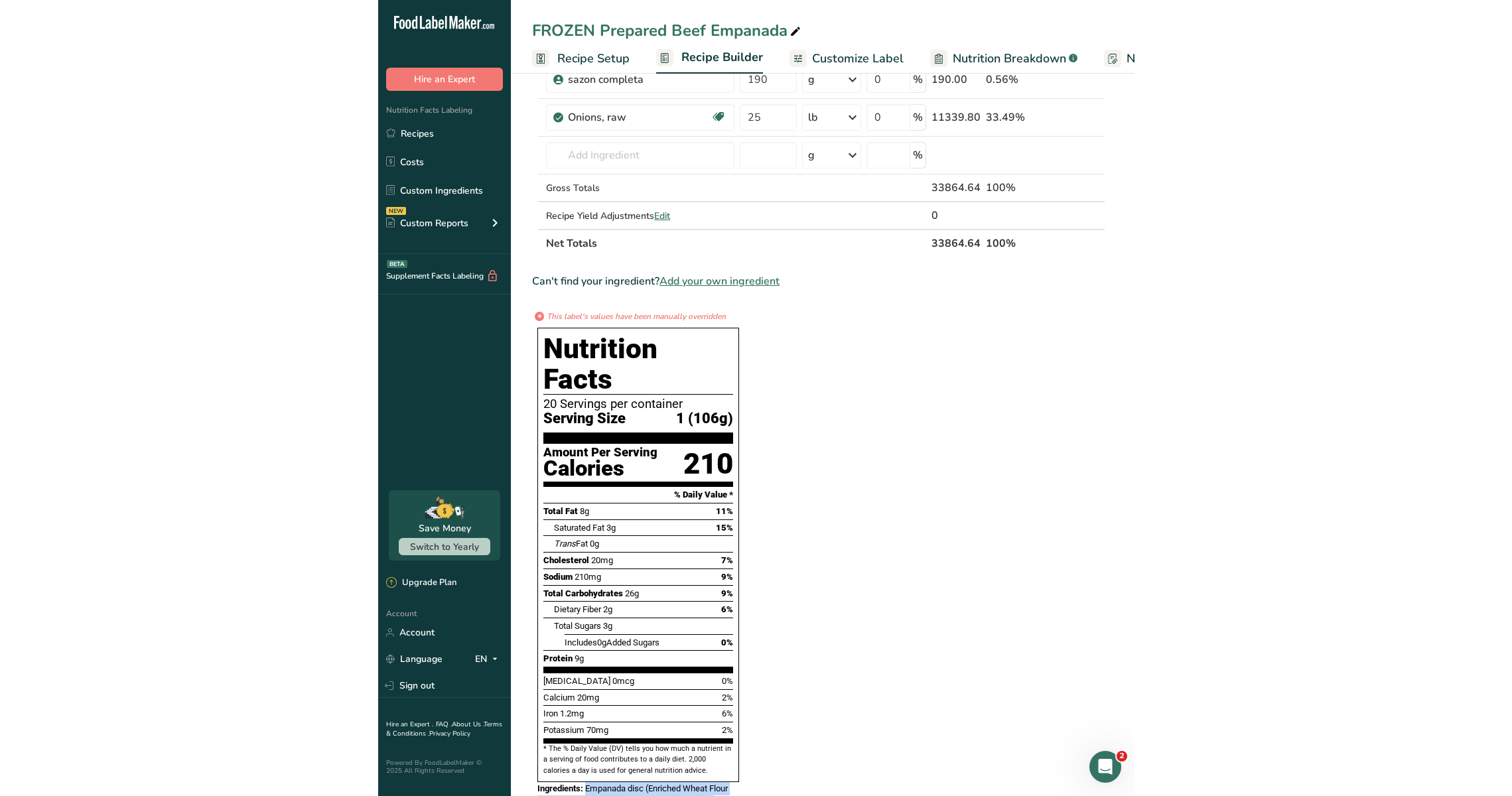
scroll to position [250, 0]
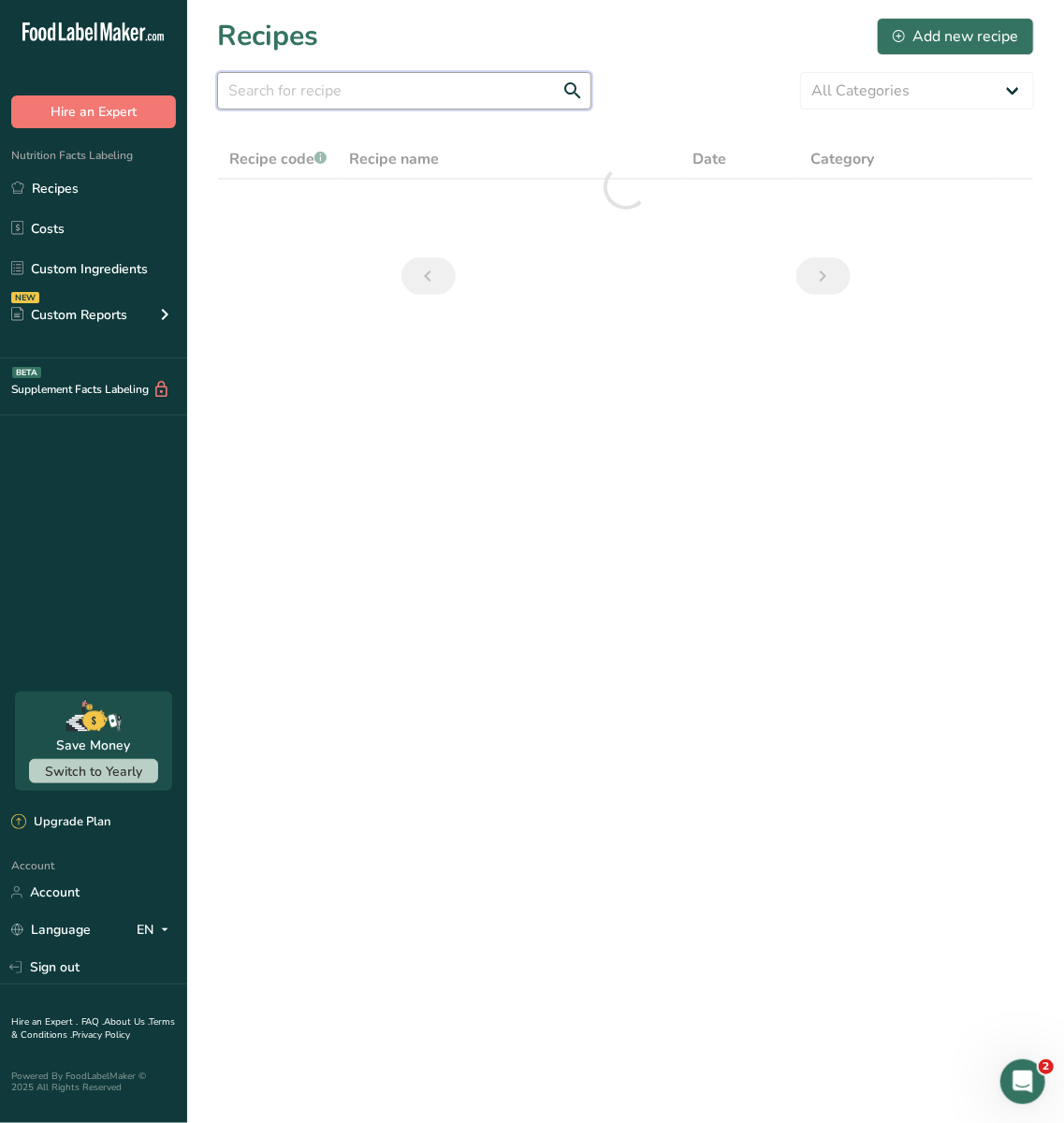
click at [470, 83] on input "text" at bounding box center [404, 91] width 375 height 38
type input "flan"
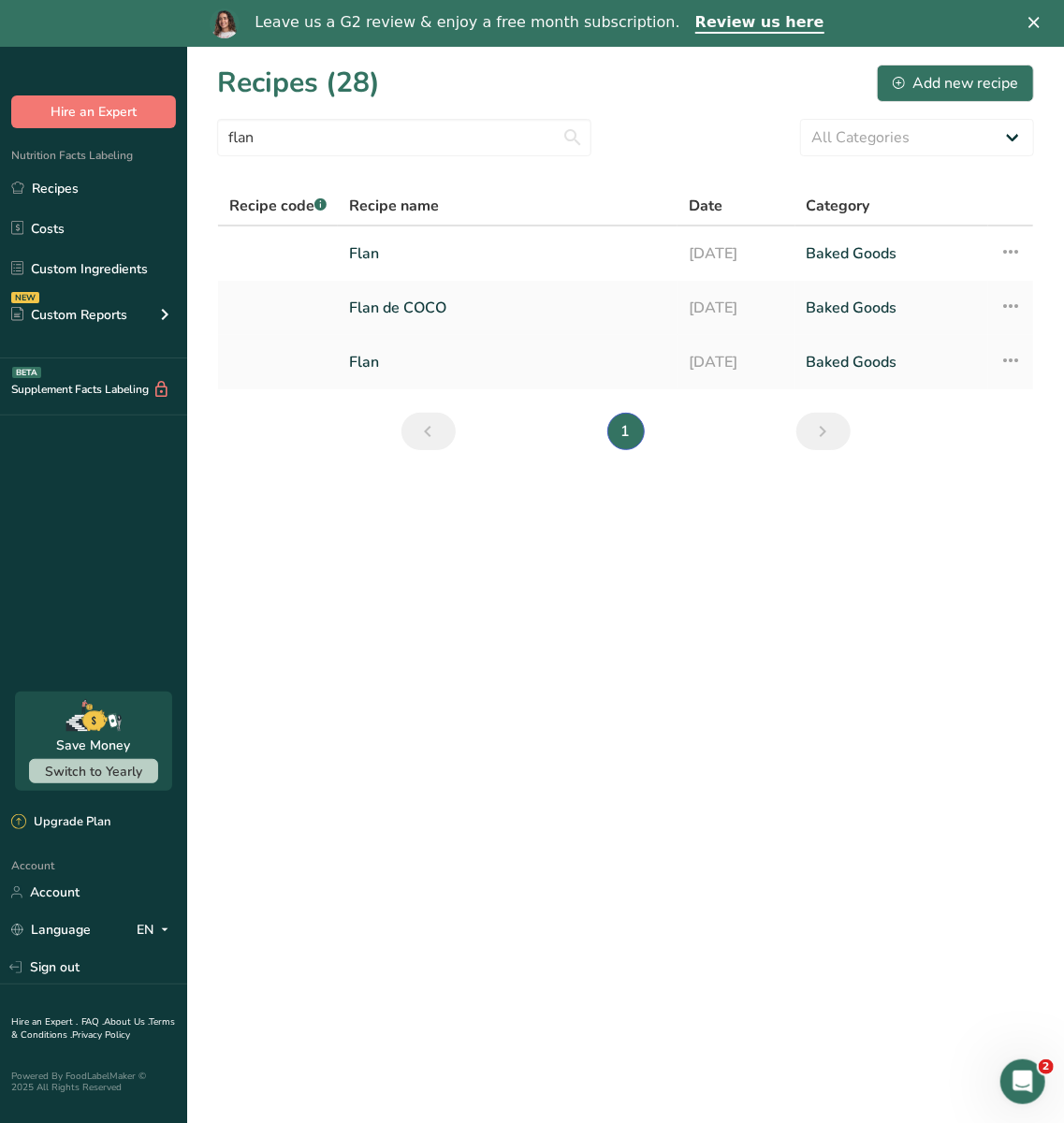
click at [543, 360] on link "Flan" at bounding box center [508, 362] width 317 height 39
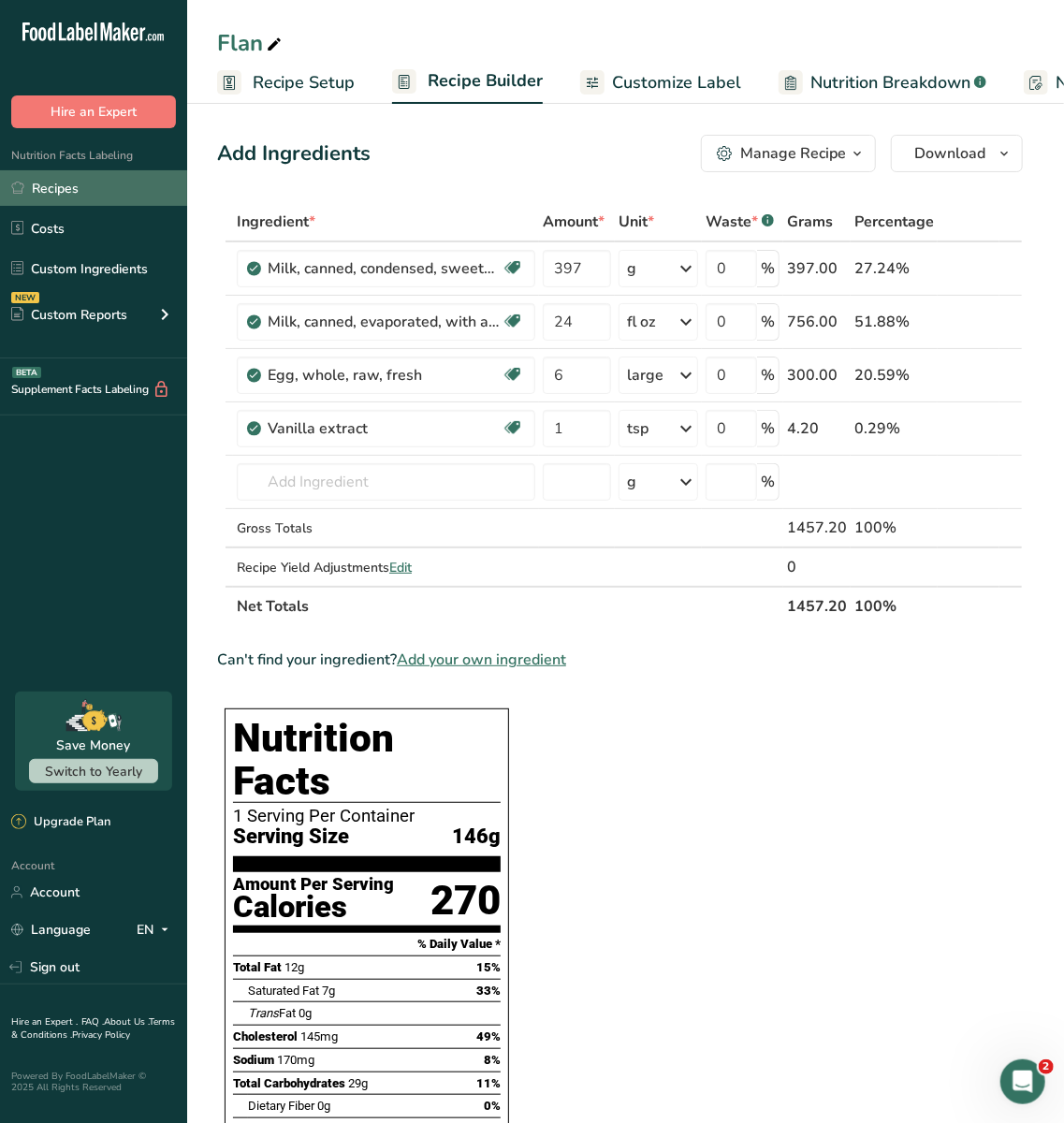
click at [35, 187] on link "Recipes" at bounding box center [93, 188] width 187 height 36
